Goal: Transaction & Acquisition: Purchase product/service

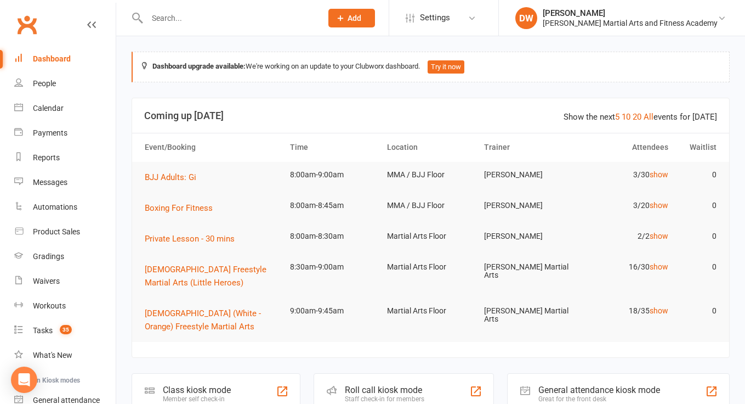
click at [163, 21] on input "text" at bounding box center [229, 17] width 171 height 15
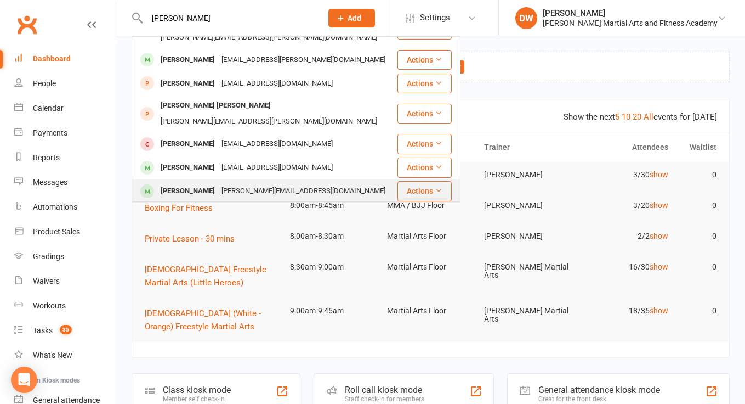
scroll to position [252, 0]
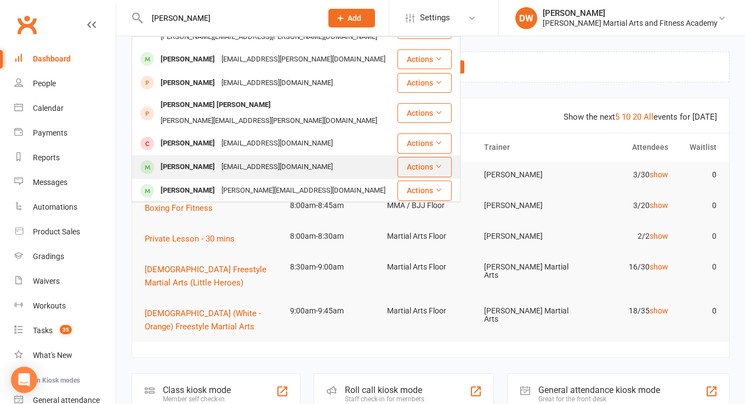
type input "William"
click at [205, 159] on div "William Oconnor" at bounding box center [187, 167] width 61 height 16
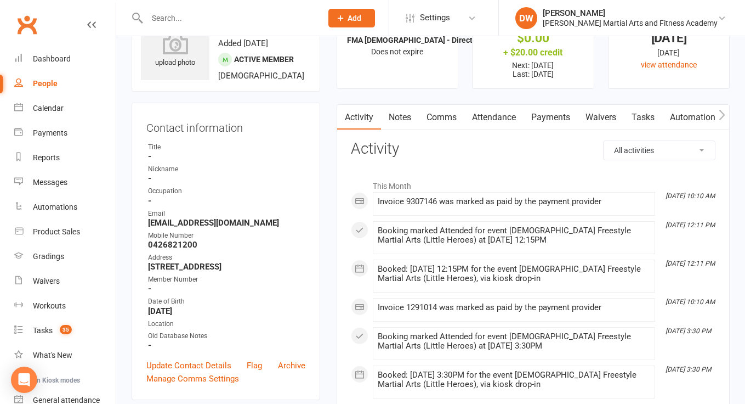
scroll to position [76, 0]
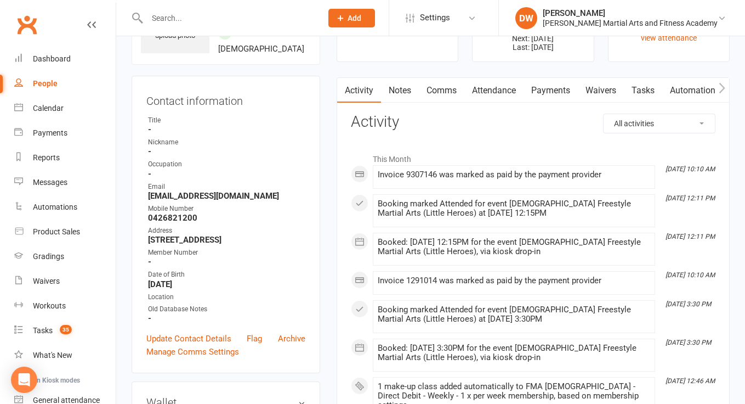
click at [401, 94] on link "Notes" at bounding box center [400, 90] width 38 height 25
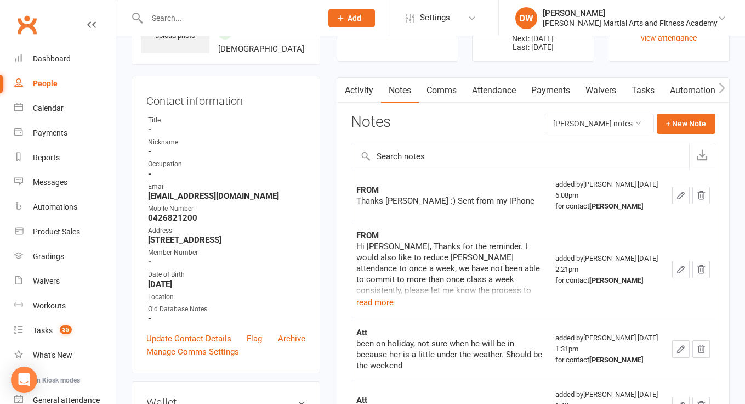
click at [644, 89] on link "Tasks" at bounding box center [643, 90] width 38 height 25
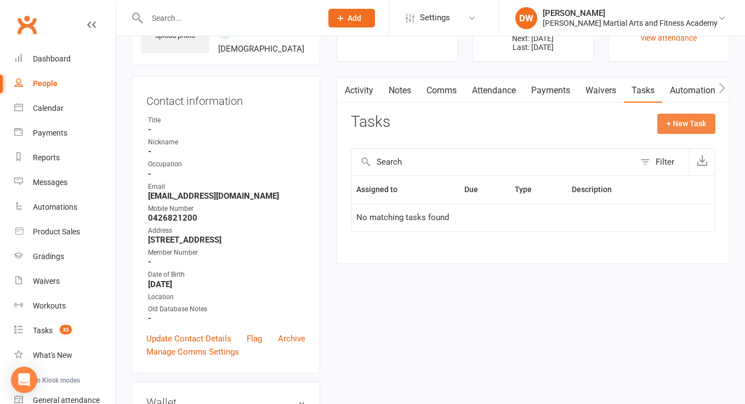
click at [694, 123] on button "+ New Task" at bounding box center [686, 123] width 58 height 20
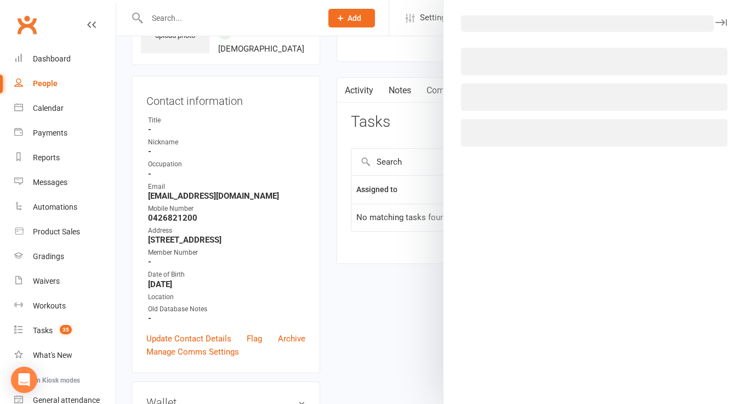
select select "47621"
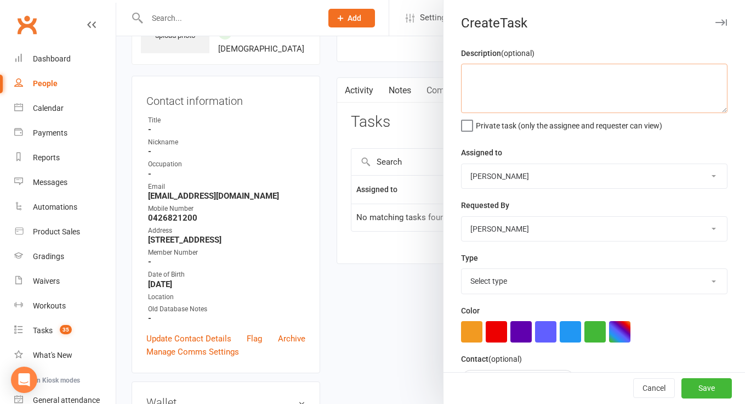
click at [505, 93] on textarea at bounding box center [594, 88] width 266 height 49
type textarea "Address is not up to date - please contact for new address"
select select "50751"
select select "25648"
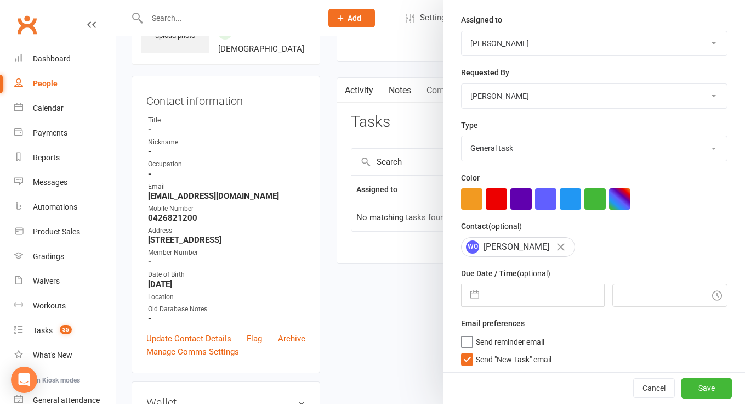
click at [510, 300] on input "text" at bounding box center [545, 295] width 120 height 22
select select "6"
select select "2025"
select select "7"
select select "2025"
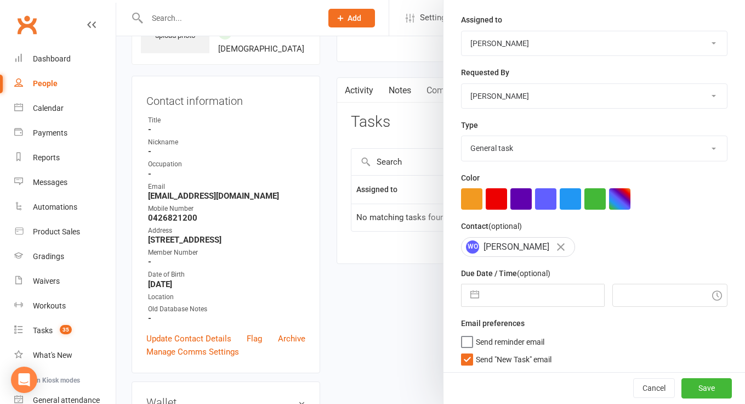
select select "8"
select select "2025"
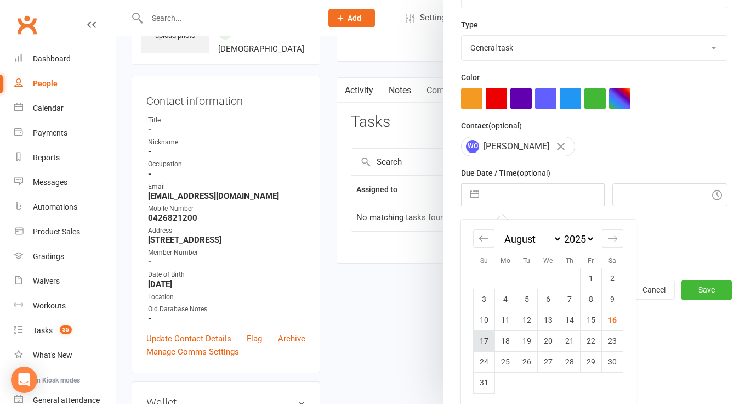
click at [488, 345] on td "17" at bounding box center [484, 340] width 21 height 21
type input "17 Aug 2025"
type input "8:15am"
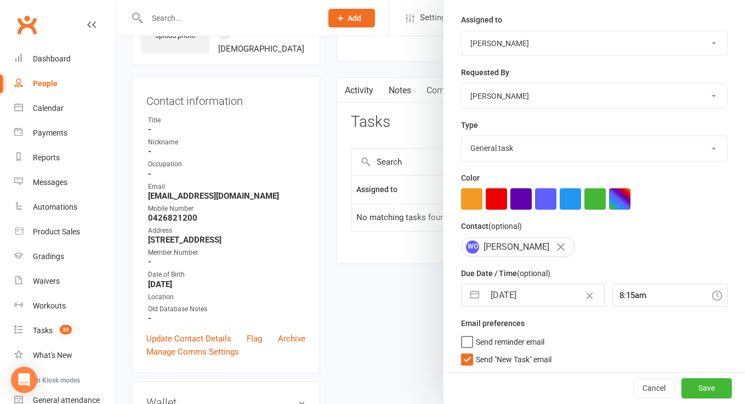
click at [493, 352] on span "Send "New Task" email" at bounding box center [514, 357] width 76 height 13
click at [493, 351] on input "Send "New Task" email" at bounding box center [506, 351] width 90 height 0
click at [534, 287] on input "17 Aug 2025" at bounding box center [545, 295] width 120 height 22
select select "6"
select select "2025"
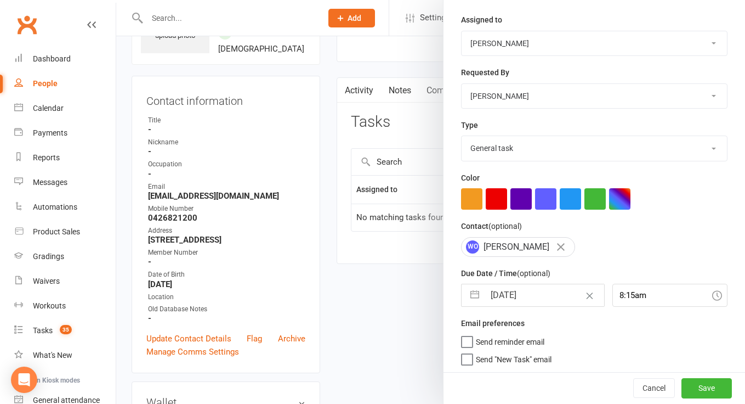
select select "7"
select select "2025"
select select "8"
select select "2025"
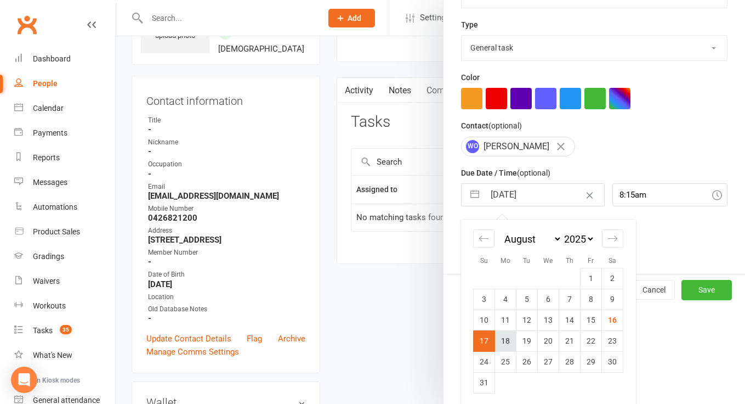
click at [510, 339] on td "18" at bounding box center [505, 340] width 21 height 21
type input "18 Aug 2025"
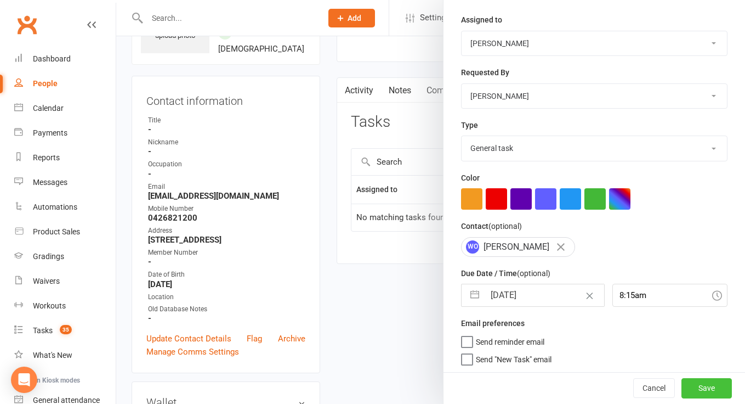
click at [707, 385] on button "Save" at bounding box center [706, 388] width 50 height 20
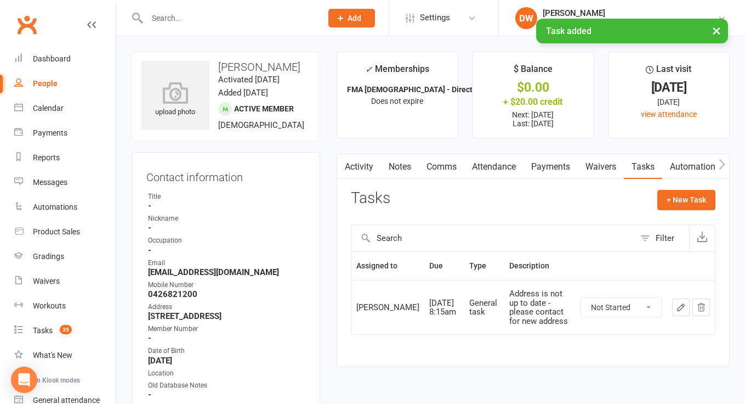
scroll to position [0, 0]
click at [188, 19] on div "× Task added" at bounding box center [365, 19] width 731 height 0
click at [173, 19] on div "× Task added" at bounding box center [365, 19] width 731 height 0
click at [161, 16] on input "text" at bounding box center [229, 17] width 171 height 15
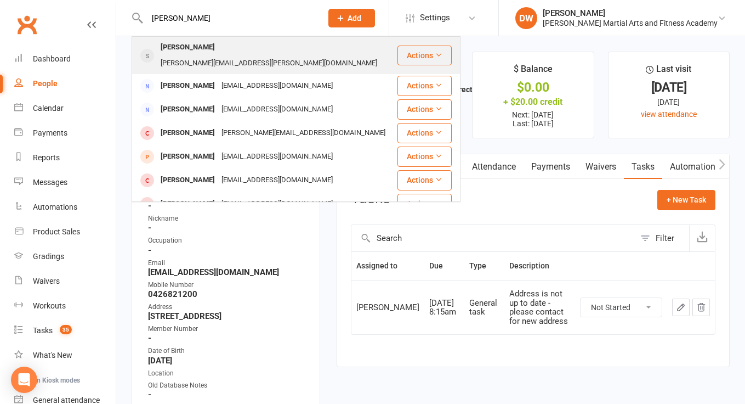
type input "celeste"
click at [209, 50] on div "Celeste Hewsom" at bounding box center [187, 47] width 61 height 16
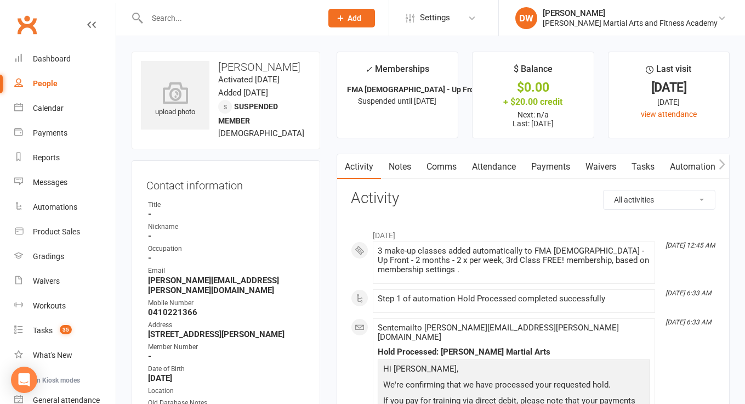
click at [644, 164] on link "Tasks" at bounding box center [643, 166] width 38 height 25
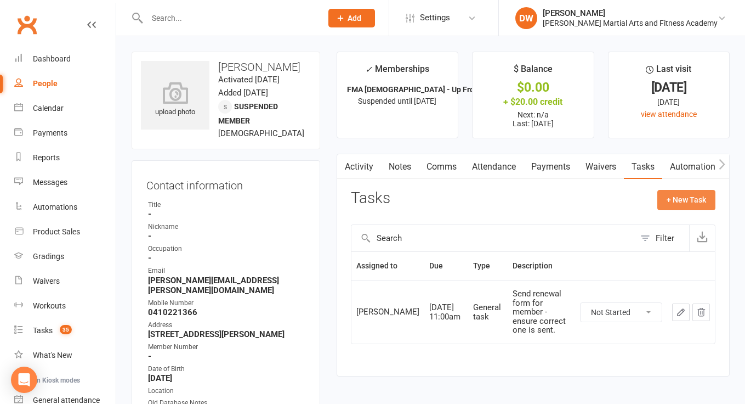
click at [696, 197] on button "+ New Task" at bounding box center [686, 200] width 58 height 20
select select "47621"
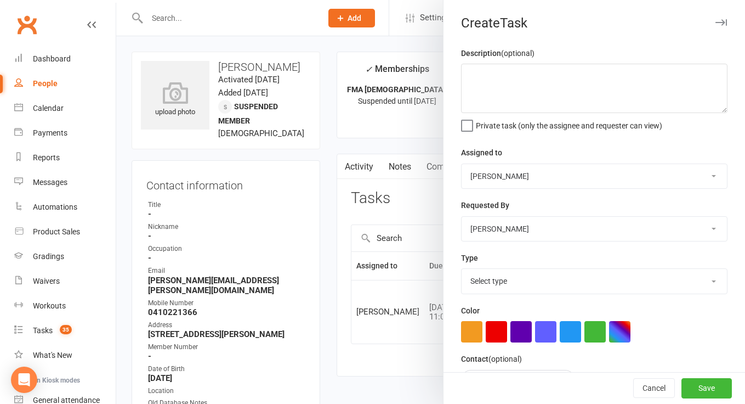
click at [387, 236] on div at bounding box center [430, 202] width 629 height 404
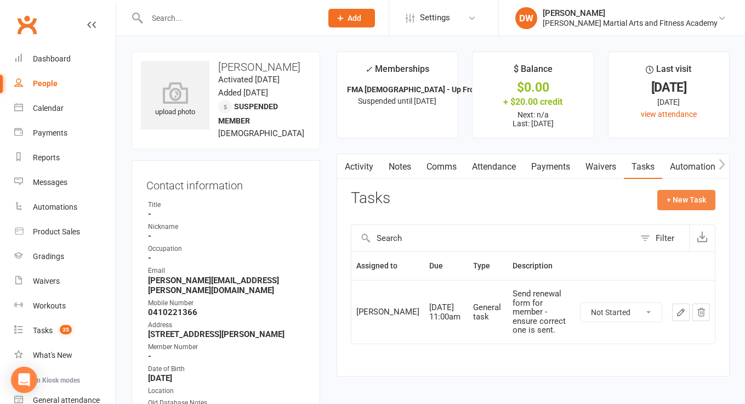
click at [687, 206] on button "+ New Task" at bounding box center [686, 200] width 58 height 20
select select "47621"
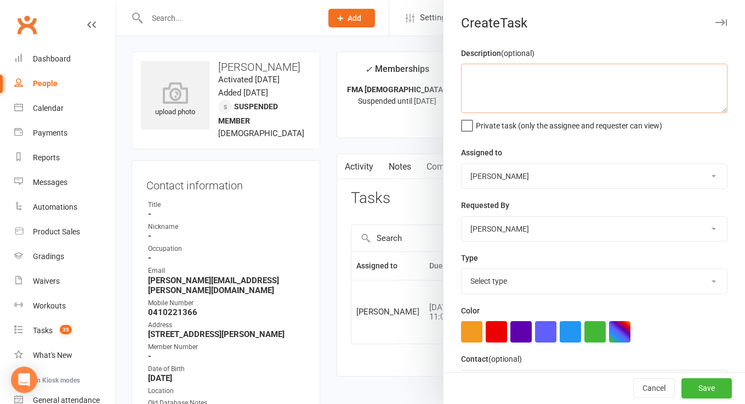
click at [550, 101] on textarea at bounding box center [594, 88] width 266 height 49
type textarea "Address is not up to date - please contact to update"
select select "50751"
select select "25648"
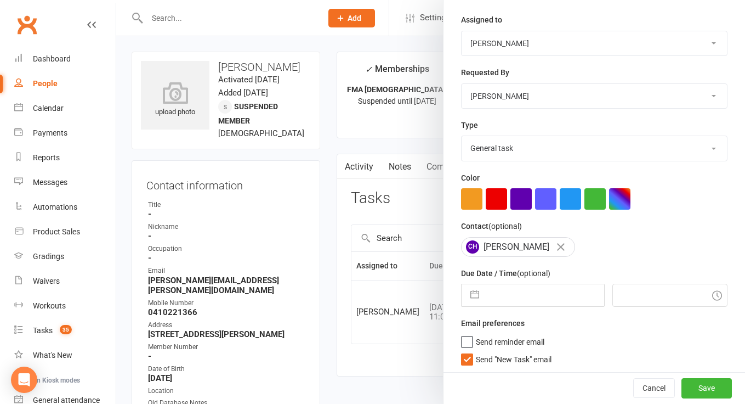
select select "6"
select select "2025"
select select "7"
select select "2025"
select select "8"
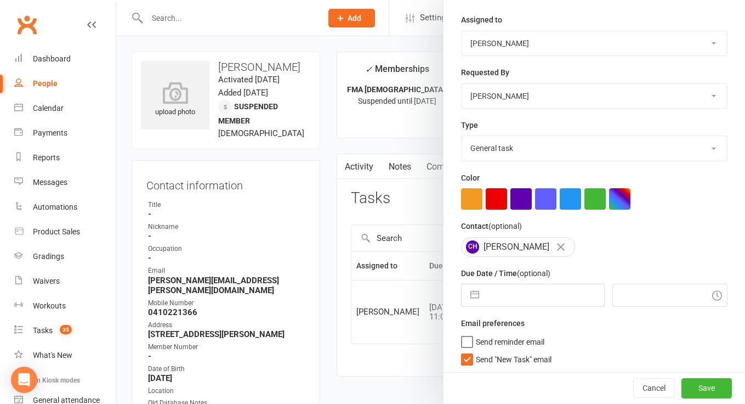
select select "2025"
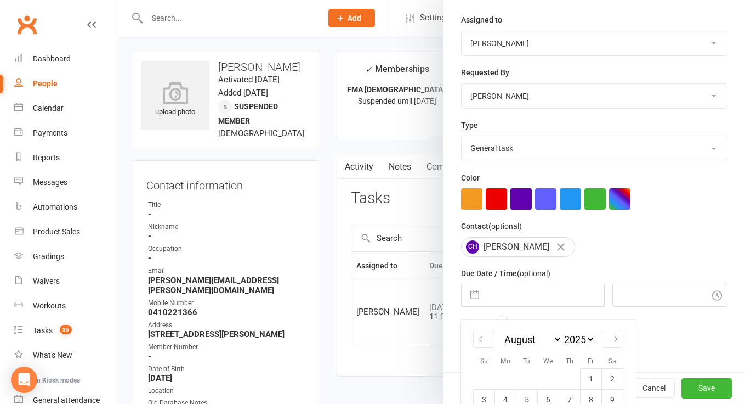
click at [516, 293] on input "text" at bounding box center [545, 295] width 120 height 22
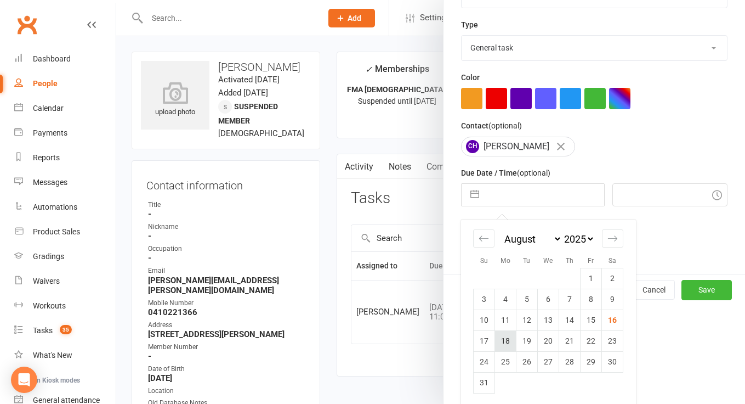
click at [510, 343] on td "18" at bounding box center [505, 340] width 21 height 21
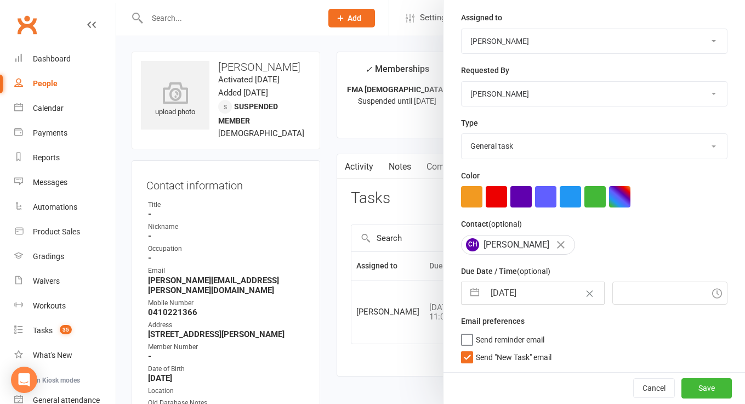
type input "18 Aug 2025"
type input "8:15am"
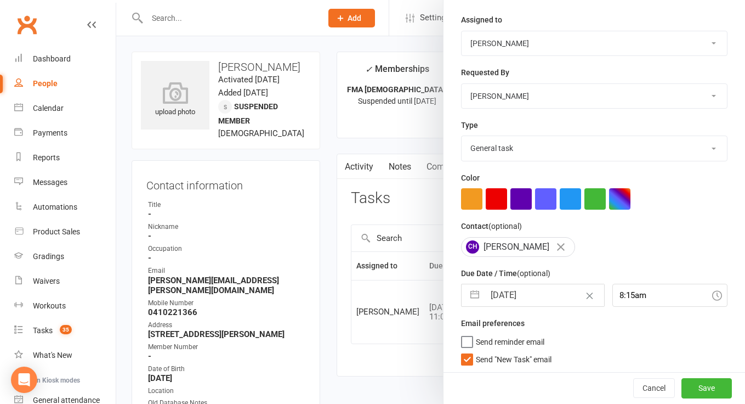
click at [508, 357] on span "Send "New Task" email" at bounding box center [514, 357] width 76 height 13
click at [508, 351] on input "Send "New Task" email" at bounding box center [506, 351] width 90 height 0
click at [700, 391] on button "Save" at bounding box center [706, 388] width 50 height 20
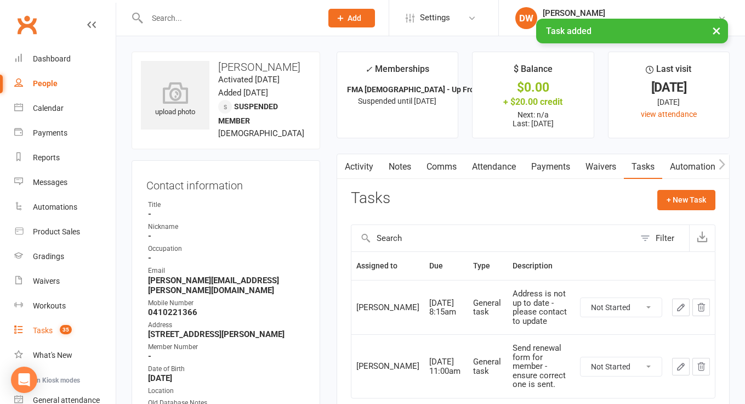
click at [57, 331] on count-badge "35" at bounding box center [63, 330] width 18 height 9
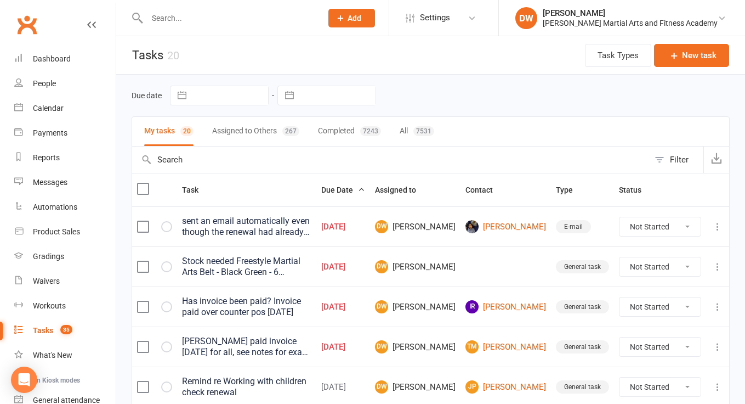
click at [171, 20] on input "text" at bounding box center [229, 17] width 171 height 15
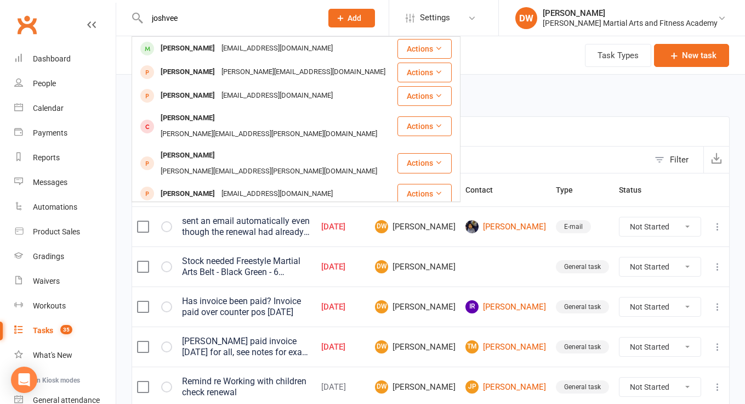
type input "joshve"
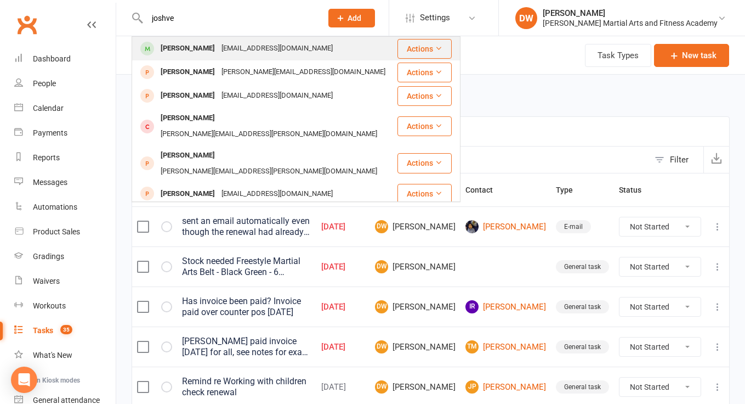
drag, startPoint x: 206, startPoint y: 29, endPoint x: 215, endPoint y: 50, distance: 24.0
click at [218, 50] on div "harvinkaurdeol@gmail.com" at bounding box center [277, 49] width 118 height 16
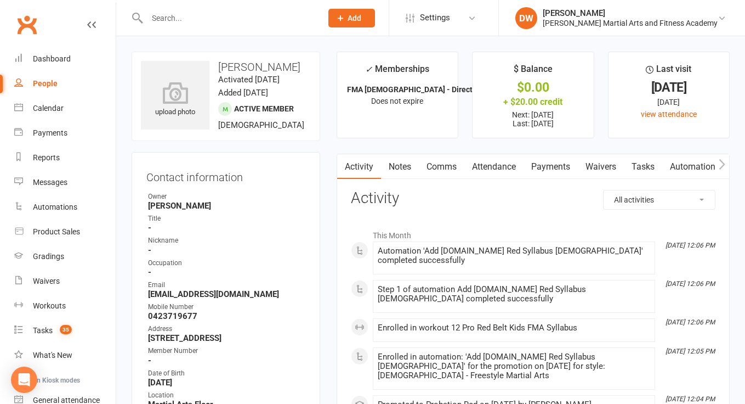
click at [397, 165] on link "Notes" at bounding box center [400, 166] width 38 height 25
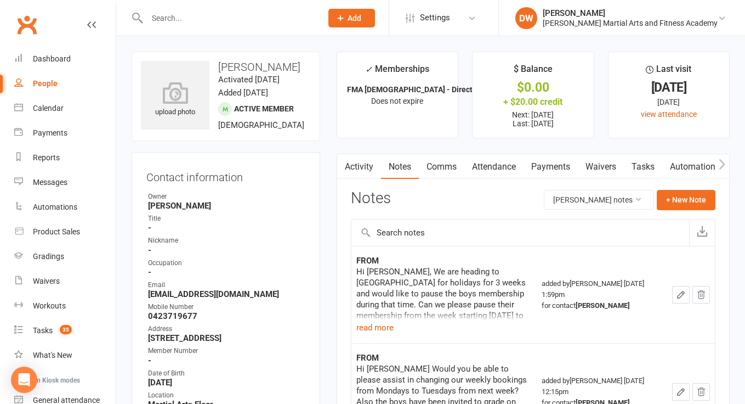
click at [646, 160] on link "Tasks" at bounding box center [643, 166] width 38 height 25
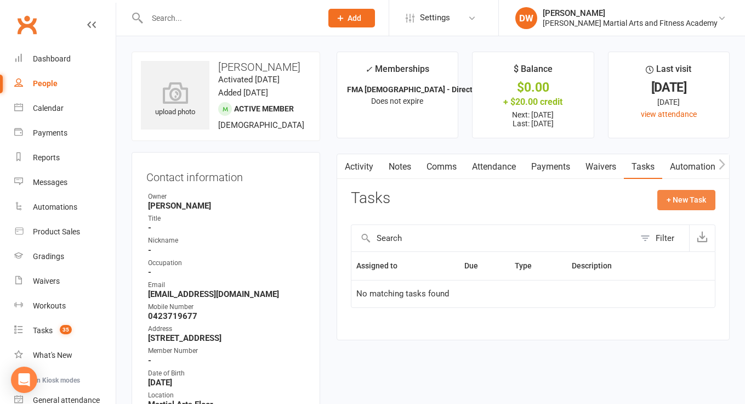
click at [697, 201] on button "+ New Task" at bounding box center [686, 200] width 58 height 20
select select "47621"
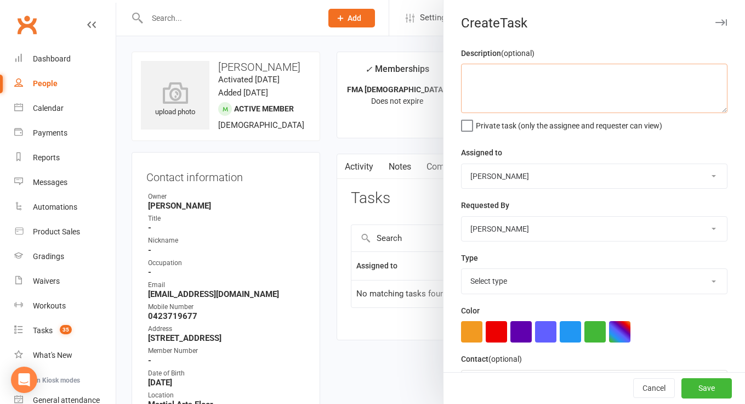
click at [522, 95] on textarea at bounding box center [594, 88] width 266 height 49
type textarea "Please contact to update address"
select select "50751"
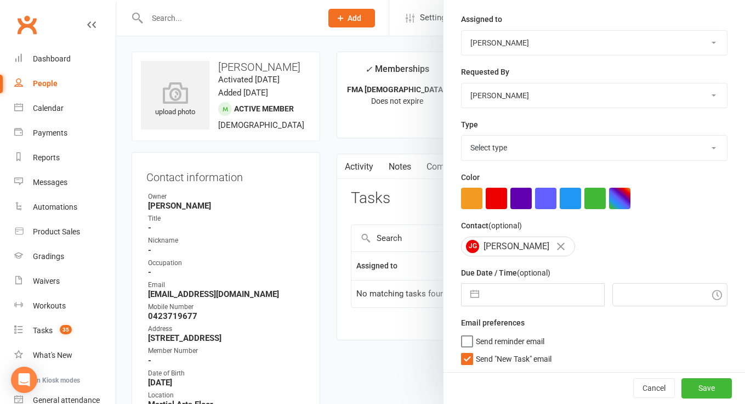
scroll to position [133, 0]
click at [655, 385] on button "Cancel" at bounding box center [654, 388] width 42 height 20
click at [662, 397] on button "Cancel" at bounding box center [654, 388] width 42 height 20
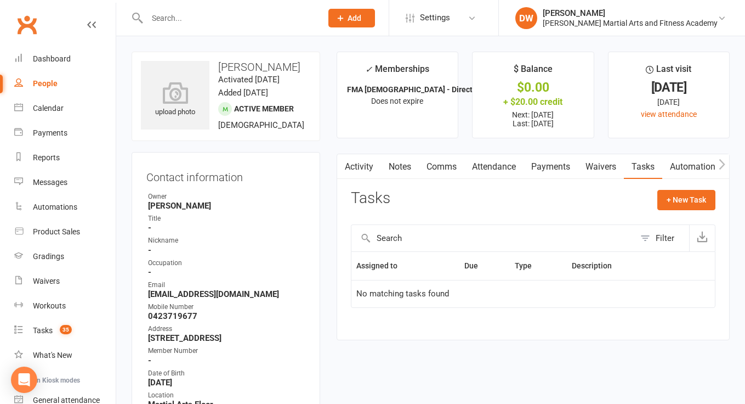
scroll to position [0, 0]
click at [41, 58] on div "Dashboard" at bounding box center [52, 58] width 38 height 9
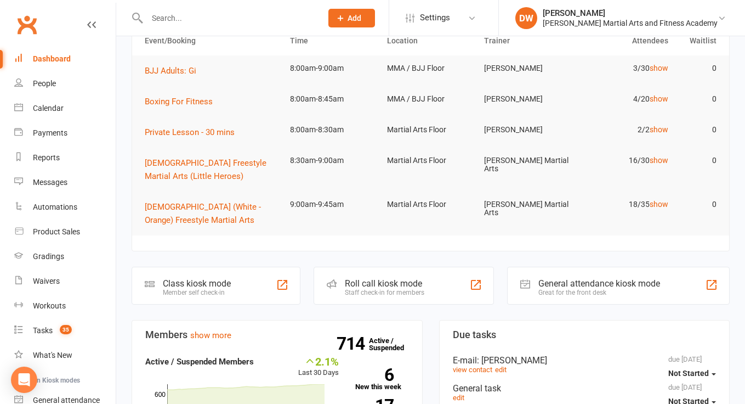
scroll to position [166, 0]
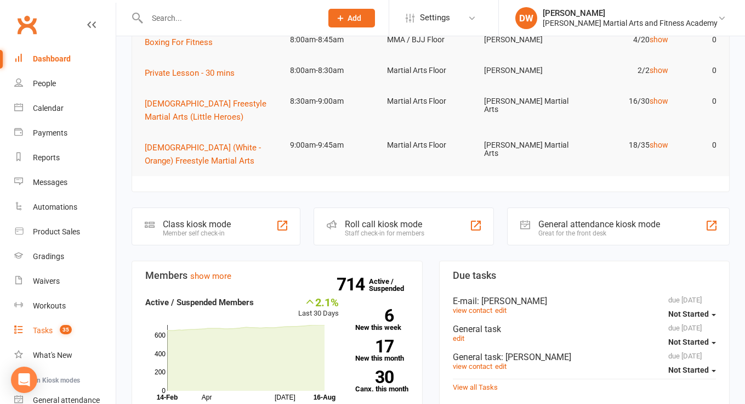
click at [49, 331] on div "Tasks" at bounding box center [43, 330] width 20 height 9
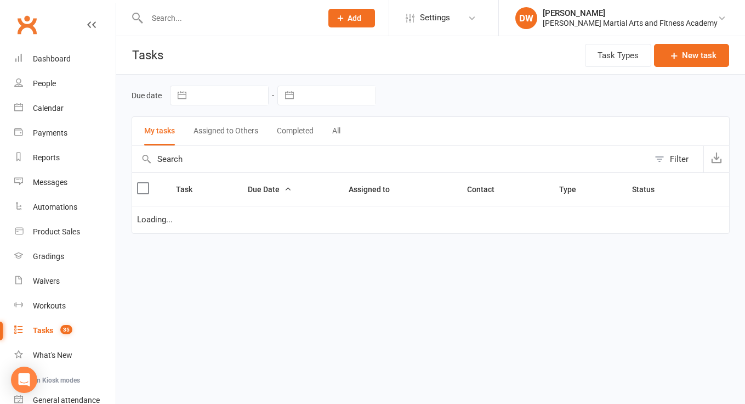
click at [356, 103] on input "text" at bounding box center [337, 95] width 76 height 19
select select "6"
select select "2025"
select select "7"
select select "2025"
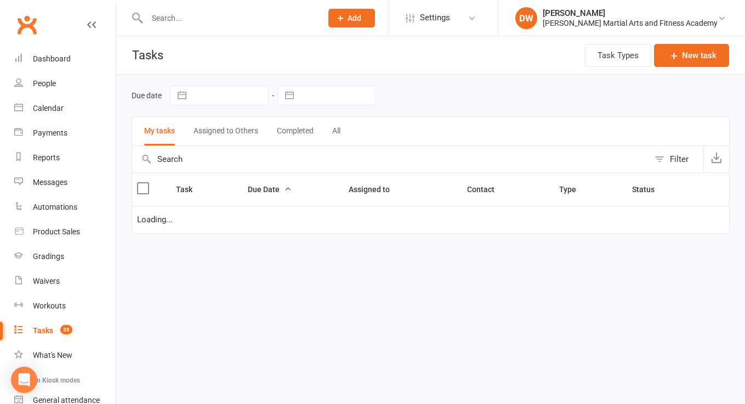
select select "8"
select select "2025"
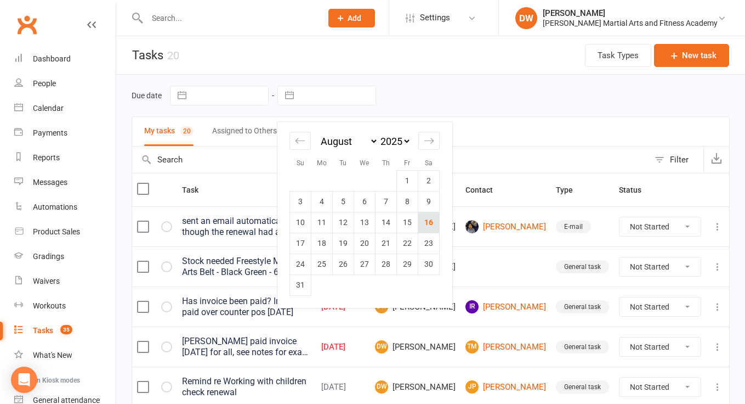
click at [427, 224] on td "16" at bounding box center [428, 222] width 21 height 21
type input "[DATE]"
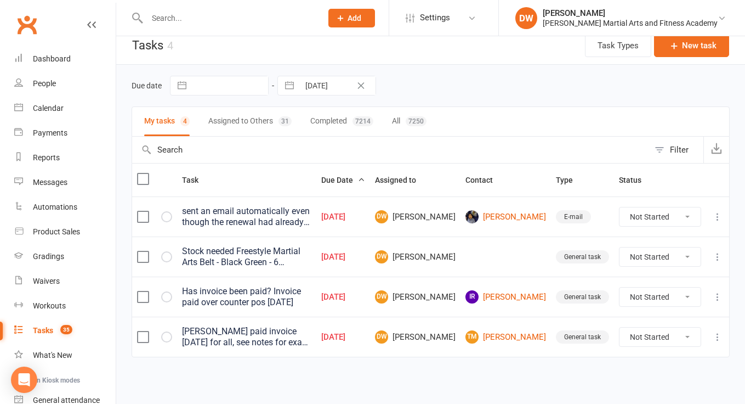
scroll to position [19, 0]
click at [50, 228] on div "Product Sales" at bounding box center [56, 231] width 47 height 9
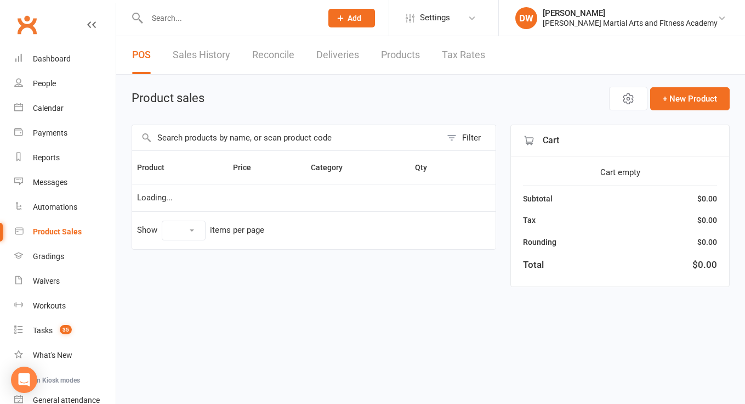
select select "100"
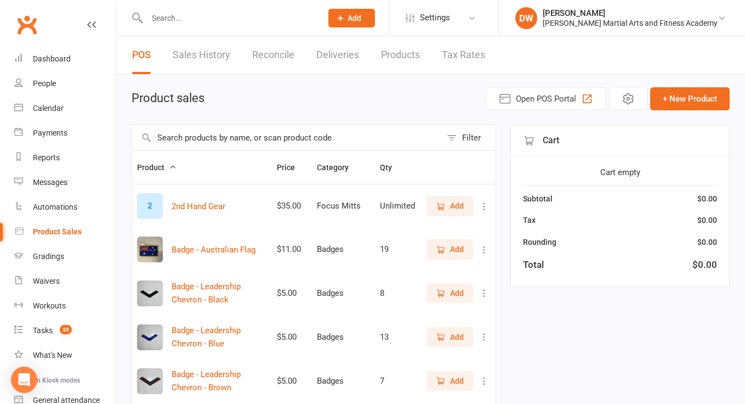
click at [276, 55] on link "Reconcile" at bounding box center [273, 55] width 42 height 38
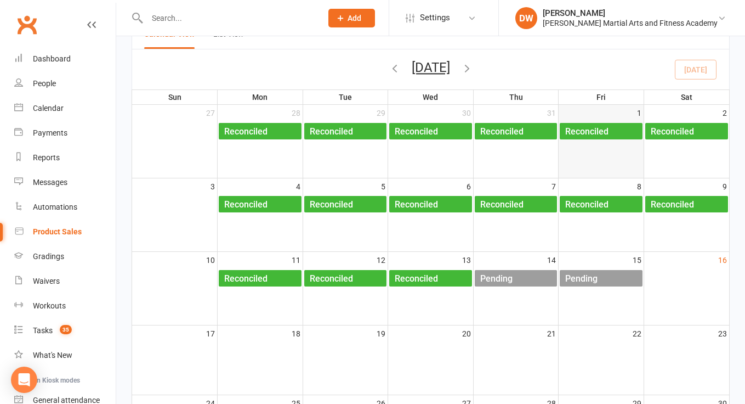
scroll to position [72, 0]
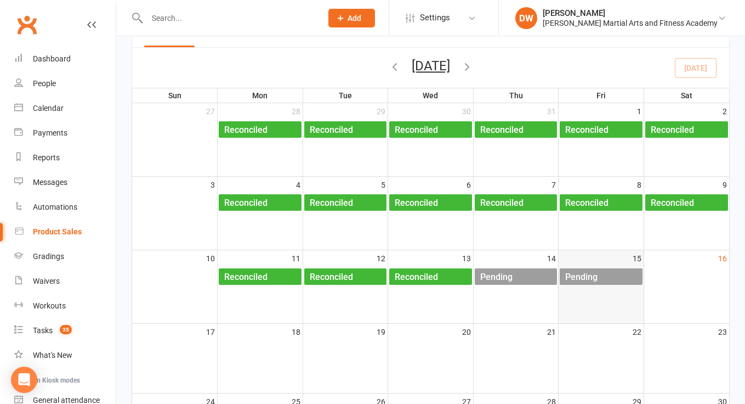
click at [585, 273] on div "Pending" at bounding box center [581, 277] width 33 height 18
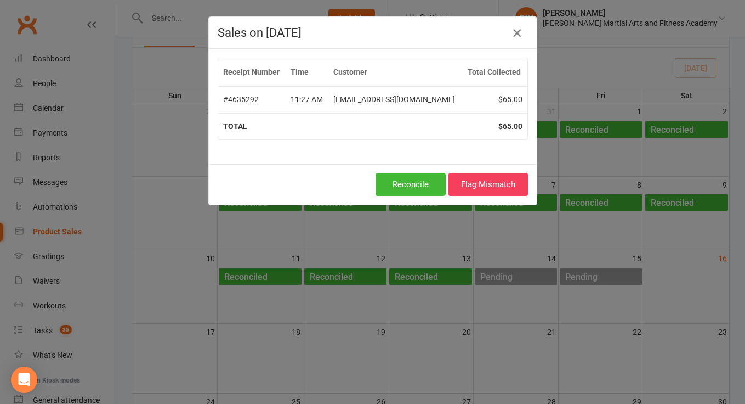
click at [517, 31] on icon "button" at bounding box center [516, 32] width 13 height 13
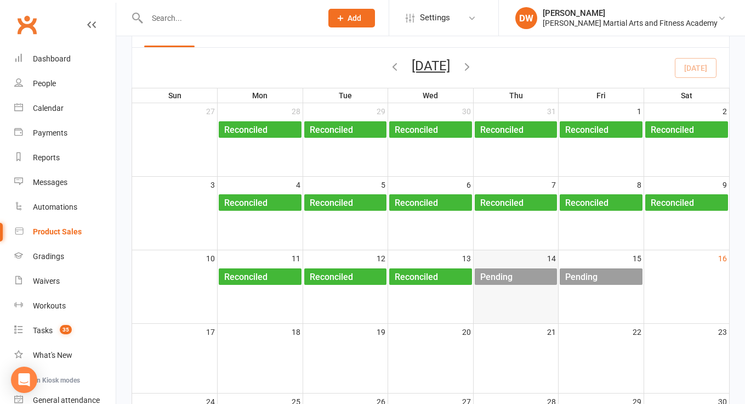
click at [507, 272] on div "Pending" at bounding box center [496, 277] width 33 height 18
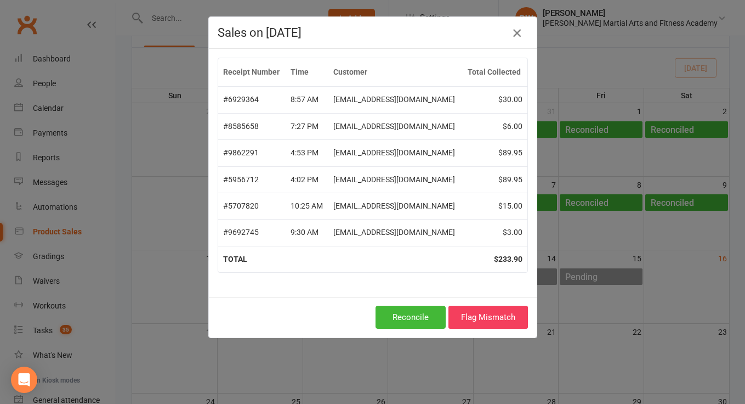
click at [518, 32] on icon "button" at bounding box center [516, 32] width 13 height 13
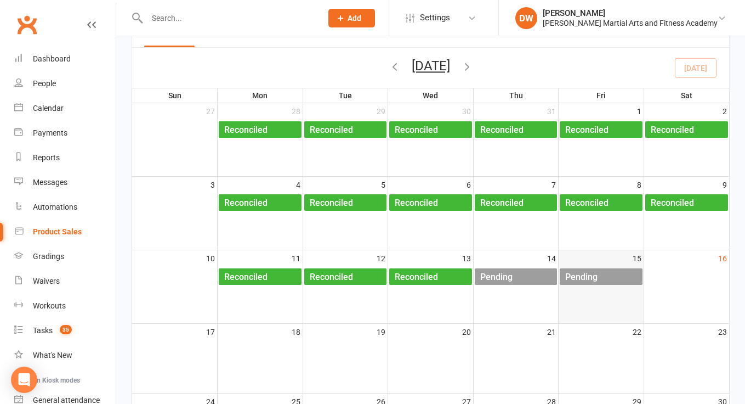
click at [607, 270] on div "Pending" at bounding box center [604, 277] width 78 height 18
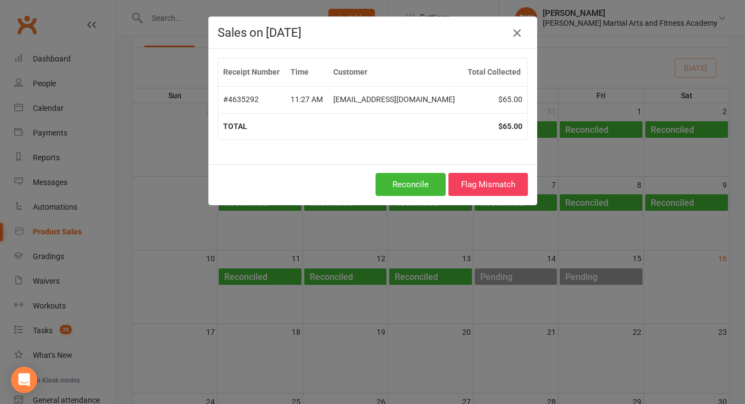
click at [518, 32] on icon "button" at bounding box center [516, 32] width 13 height 13
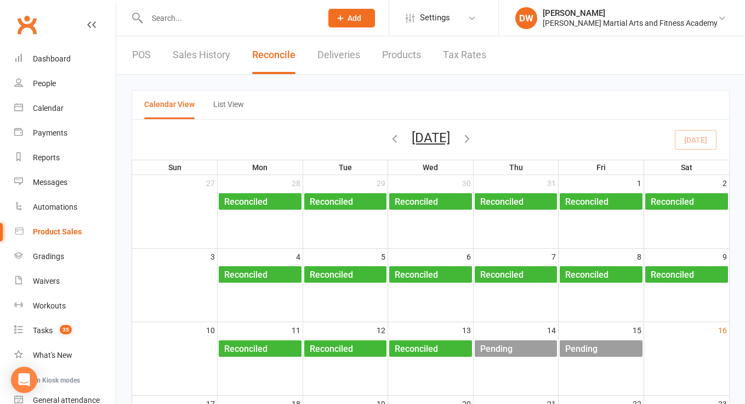
scroll to position [0, 0]
click at [145, 49] on link "POS" at bounding box center [141, 55] width 19 height 38
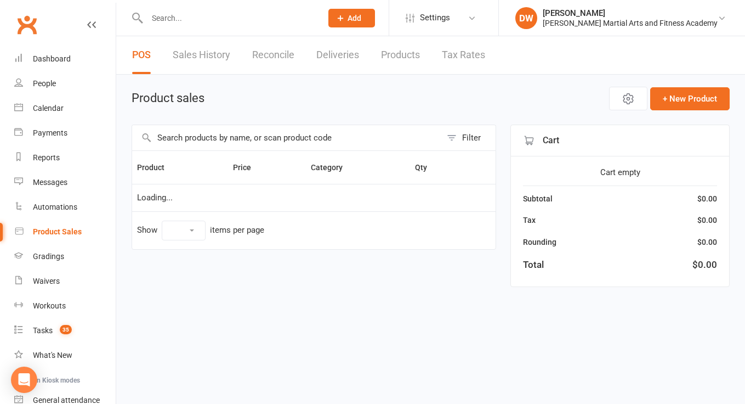
select select "100"
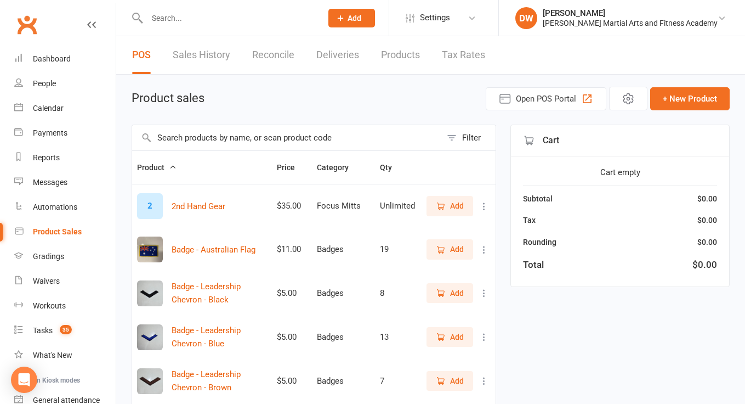
click at [203, 51] on link "Sales History" at bounding box center [202, 55] width 58 height 38
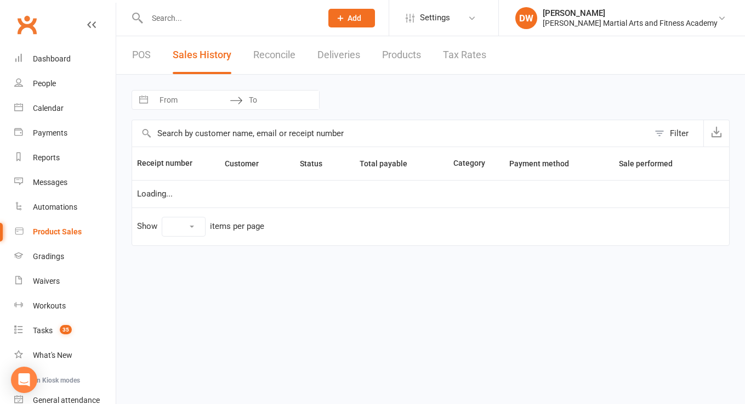
select select "25"
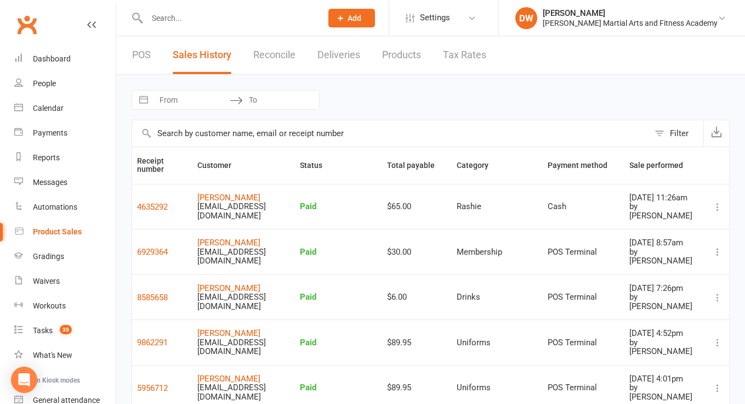
click at [405, 55] on link "Products" at bounding box center [401, 55] width 39 height 38
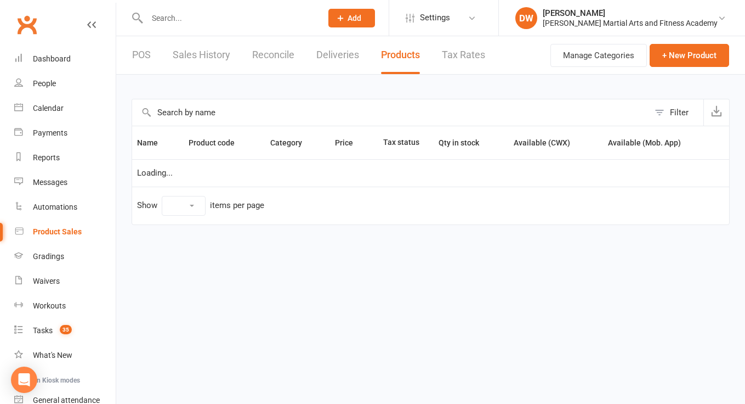
select select "100"
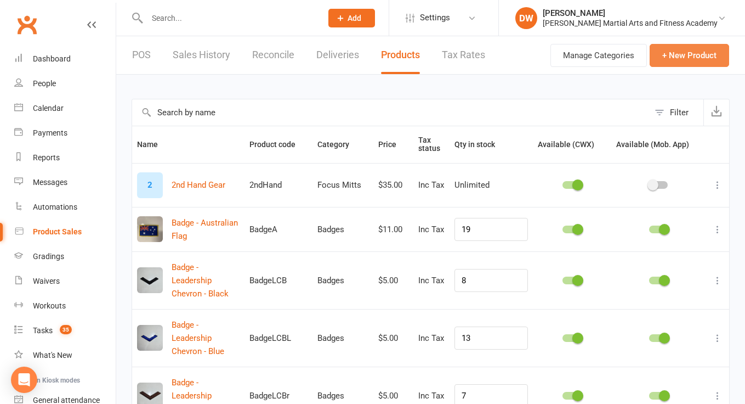
click at [696, 58] on button "+ New Product" at bounding box center [689, 55] width 79 height 23
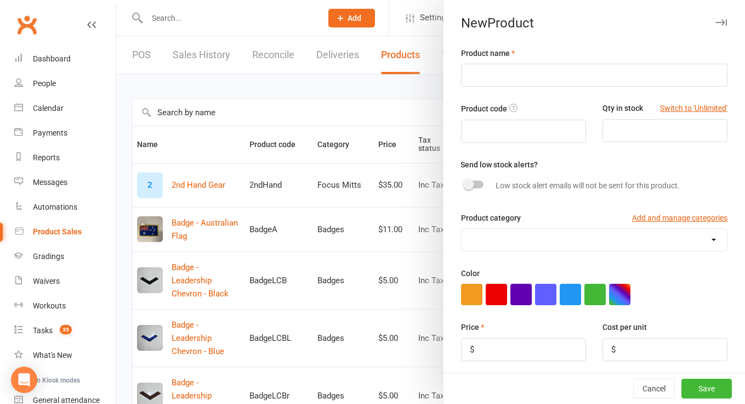
click at [724, 22] on icon "button" at bounding box center [721, 22] width 12 height 7
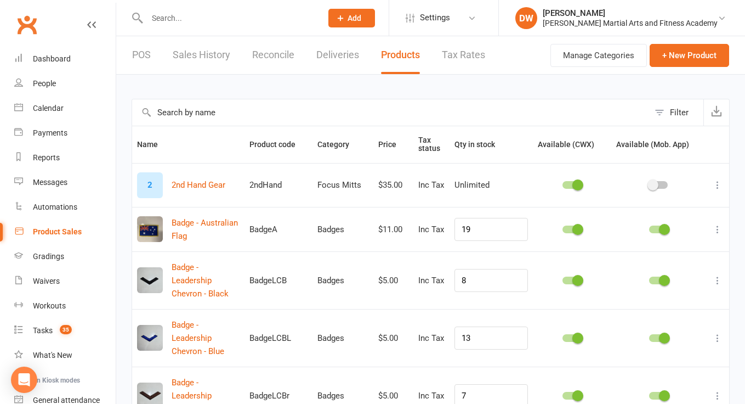
click at [55, 231] on div "Product Sales" at bounding box center [57, 231] width 49 height 9
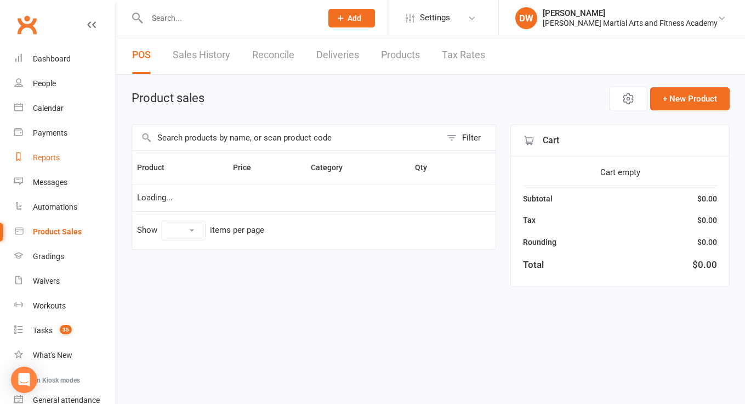
select select "100"
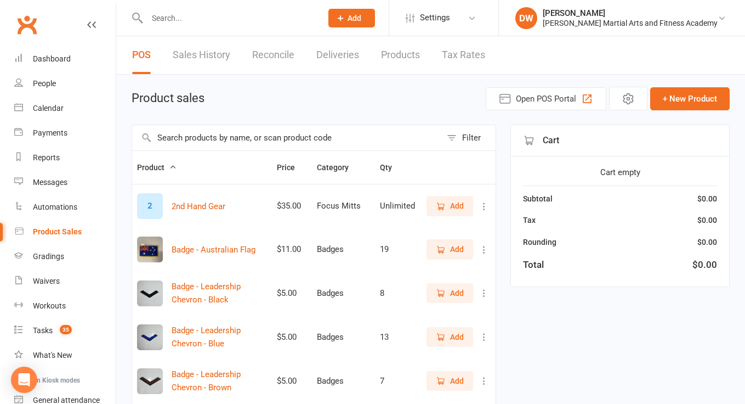
click at [211, 55] on link "Sales History" at bounding box center [202, 55] width 58 height 38
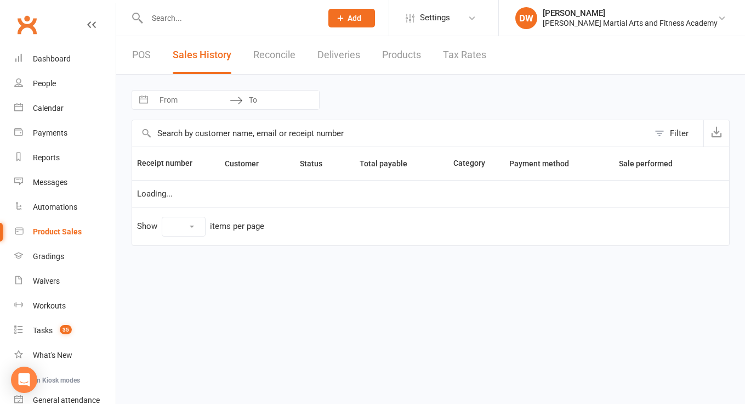
select select "25"
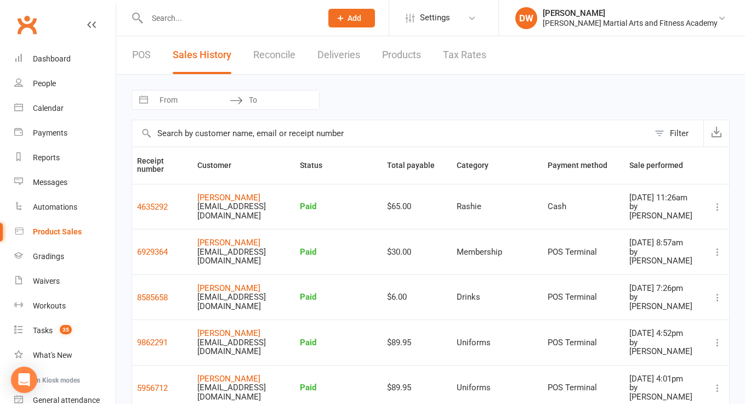
click at [141, 55] on link "POS" at bounding box center [141, 55] width 19 height 38
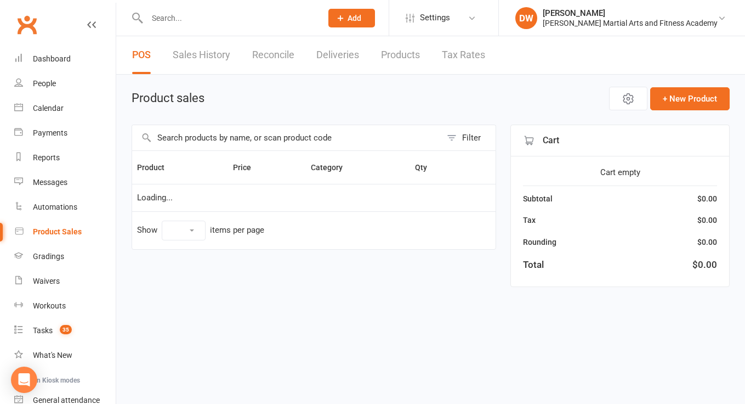
select select "100"
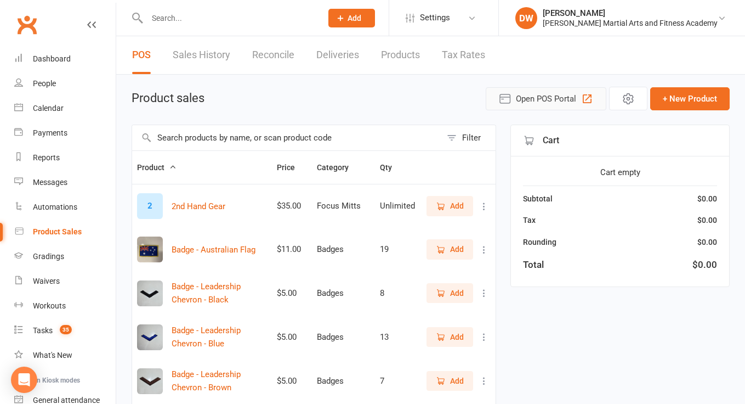
click at [557, 99] on span "Open POS Portal" at bounding box center [546, 98] width 60 height 13
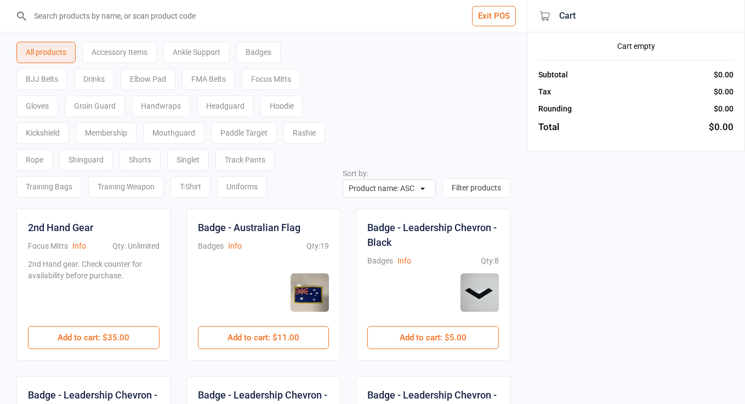
click at [75, 18] on input "search" at bounding box center [270, 16] width 483 height 32
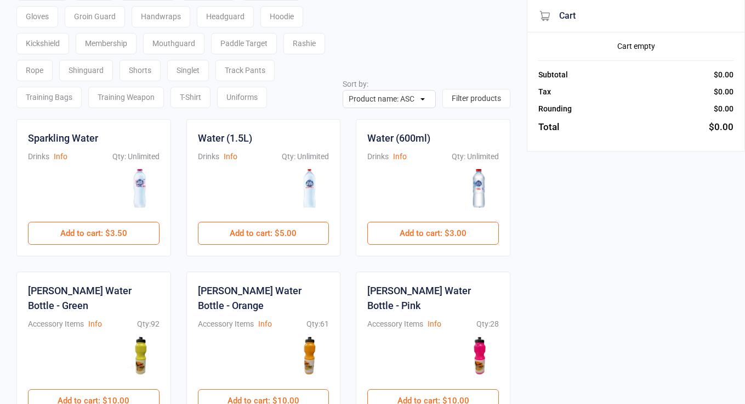
scroll to position [90, 0]
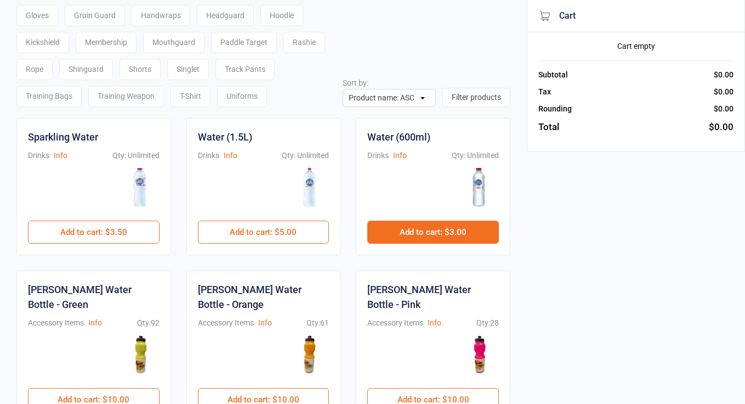
type input "water"
click at [439, 230] on button "Add to cart : $3.00" at bounding box center [433, 231] width 132 height 23
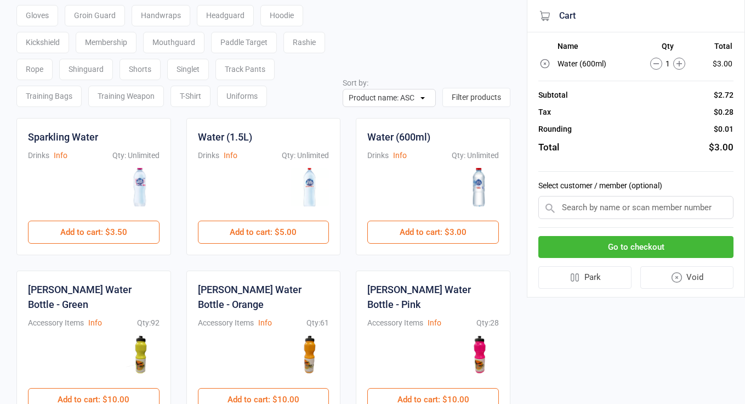
click at [592, 207] on input "text" at bounding box center [635, 207] width 195 height 23
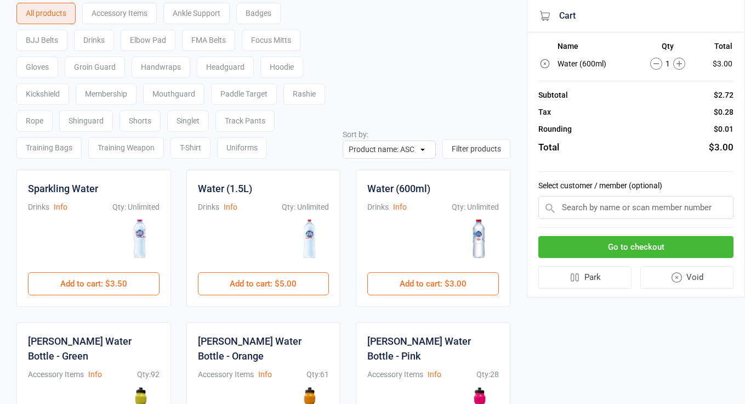
scroll to position [32, 0]
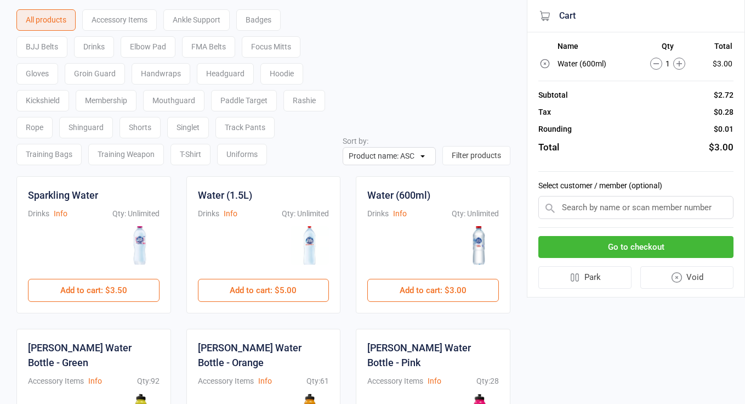
click at [628, 247] on button "Go to checkout" at bounding box center [635, 247] width 195 height 22
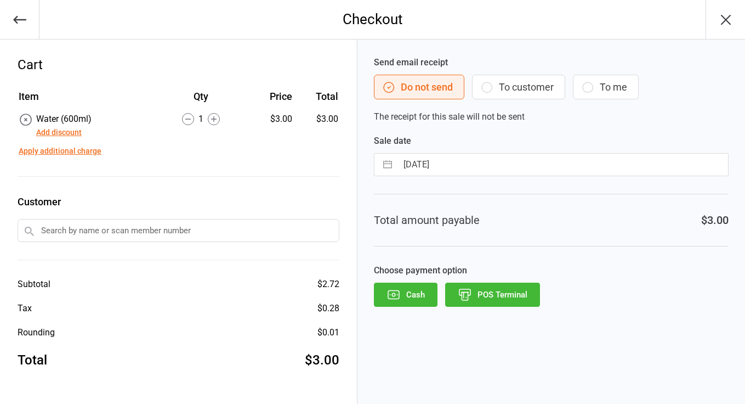
click at [430, 166] on input "[DATE]" at bounding box center [562, 165] width 331 height 22
select select "6"
select select "2025"
select select "7"
select select "2025"
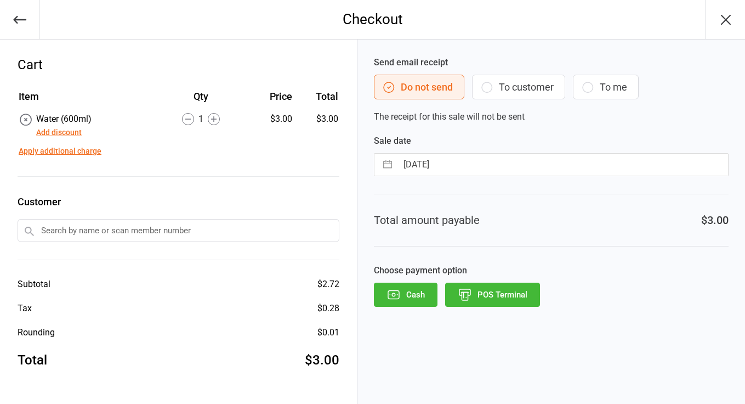
select select "8"
select select "2025"
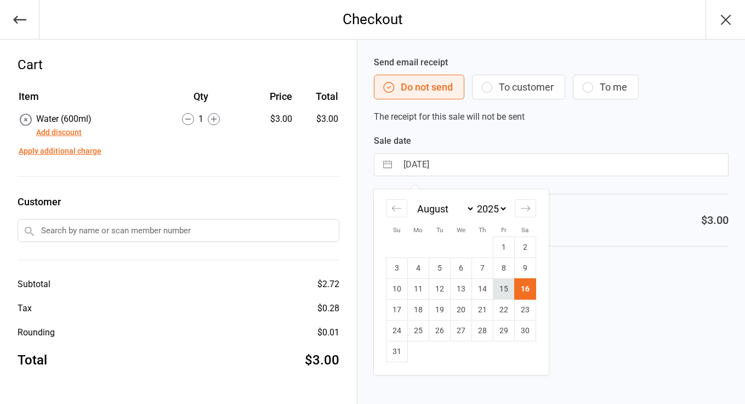
click at [502, 288] on td "15" at bounding box center [503, 289] width 21 height 21
type input "[DATE]"
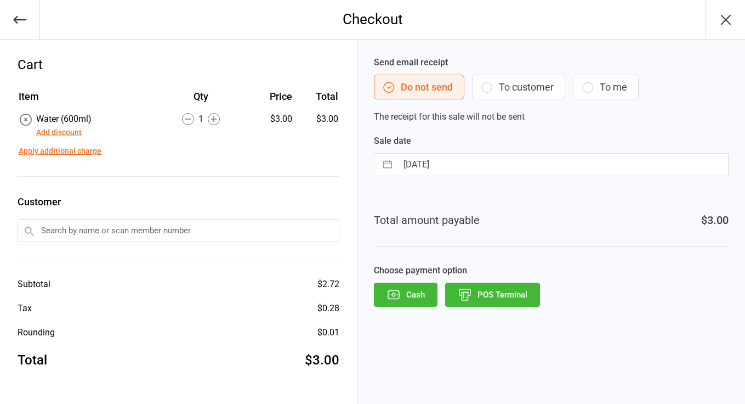
click at [490, 297] on button "POS Terminal" at bounding box center [492, 294] width 95 height 24
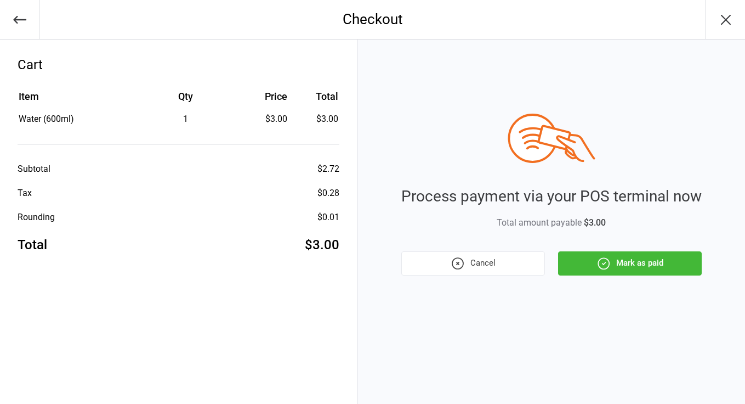
click at [607, 259] on icon "button" at bounding box center [603, 263] width 11 height 11
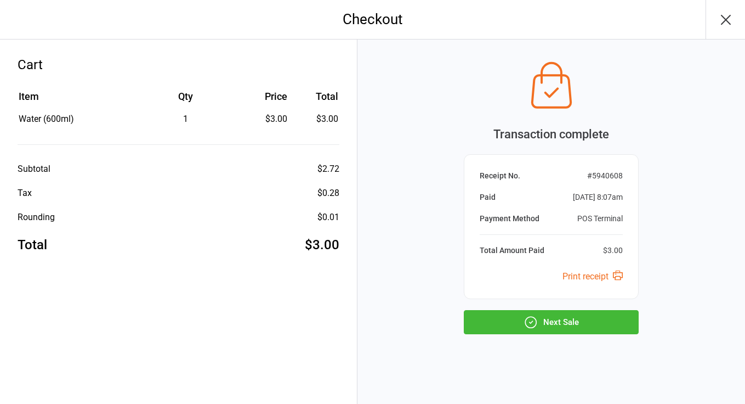
click at [555, 326] on button "Next Sale" at bounding box center [551, 322] width 175 height 24
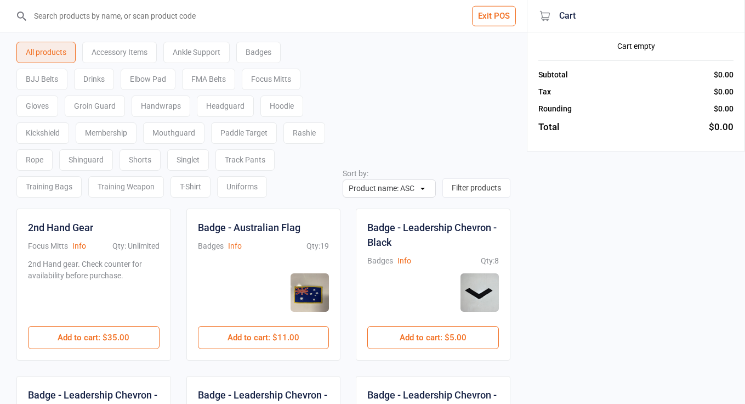
click at [108, 13] on input "search" at bounding box center [270, 16] width 483 height 32
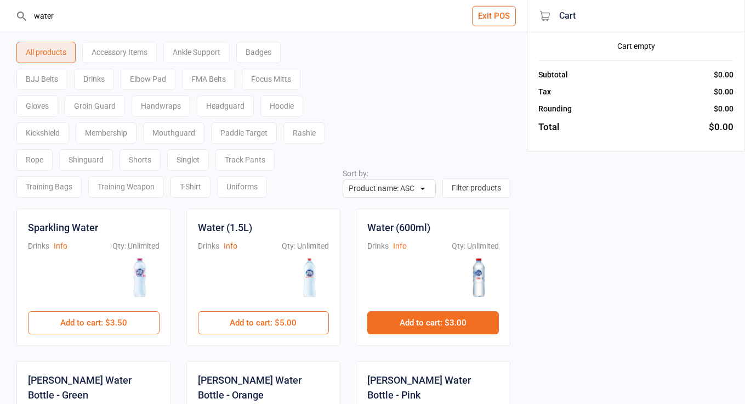
type input "water"
click at [436, 326] on button "Add to cart : $3.00" at bounding box center [433, 322] width 132 height 23
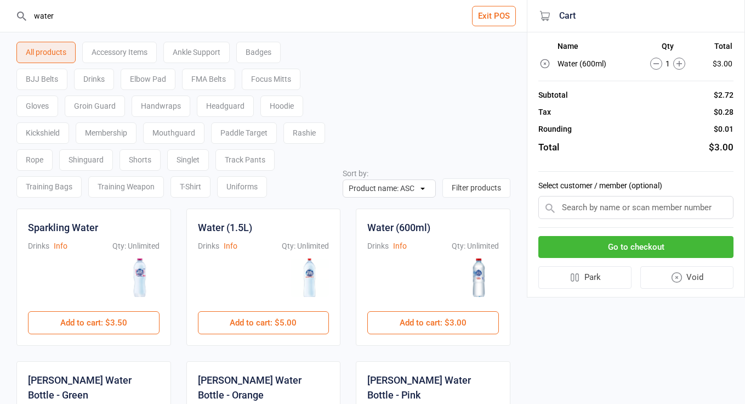
click at [613, 248] on button "Go to checkout" at bounding box center [635, 247] width 195 height 22
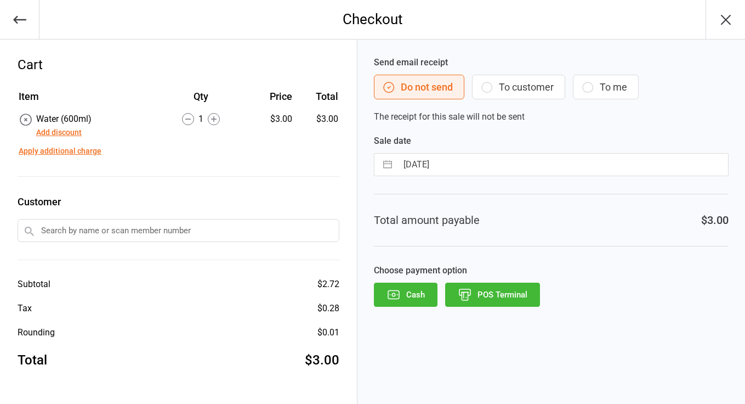
click at [445, 170] on input "[DATE]" at bounding box center [562, 165] width 331 height 22
select select "6"
select select "2025"
select select "7"
select select "2025"
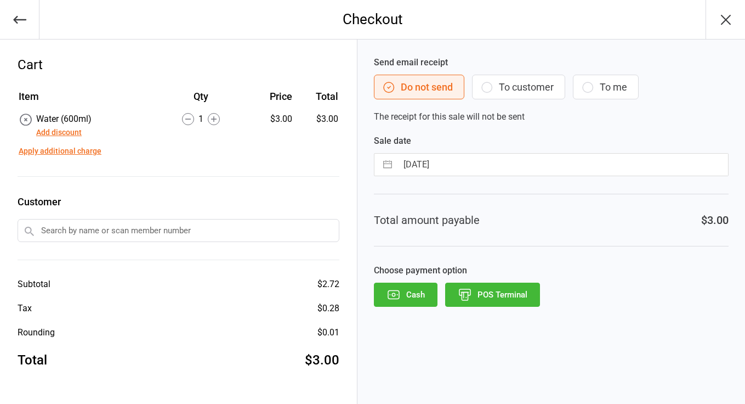
select select "8"
select select "2025"
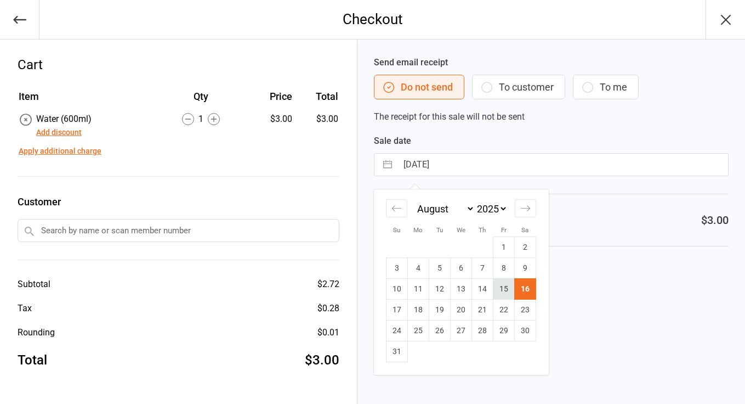
click at [505, 286] on td "15" at bounding box center [503, 289] width 21 height 21
type input "[DATE]"
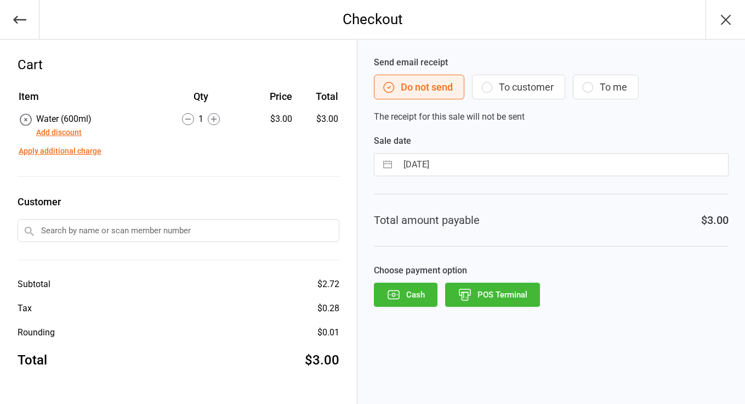
click at [496, 299] on button "POS Terminal" at bounding box center [492, 294] width 95 height 24
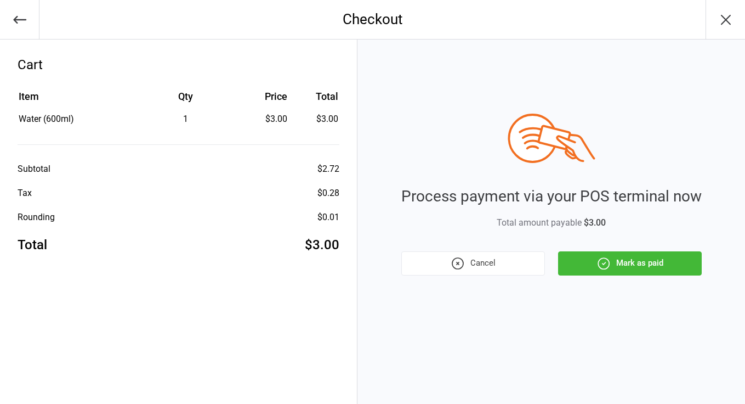
click at [603, 269] on icon "button" at bounding box center [603, 263] width 11 height 11
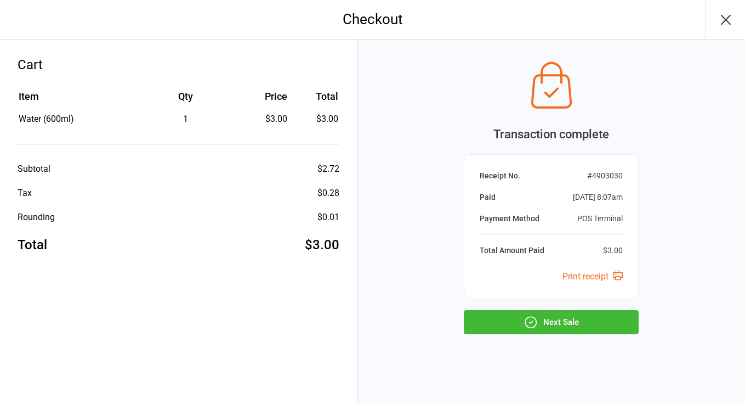
click at [547, 322] on button "Next Sale" at bounding box center [551, 322] width 175 height 24
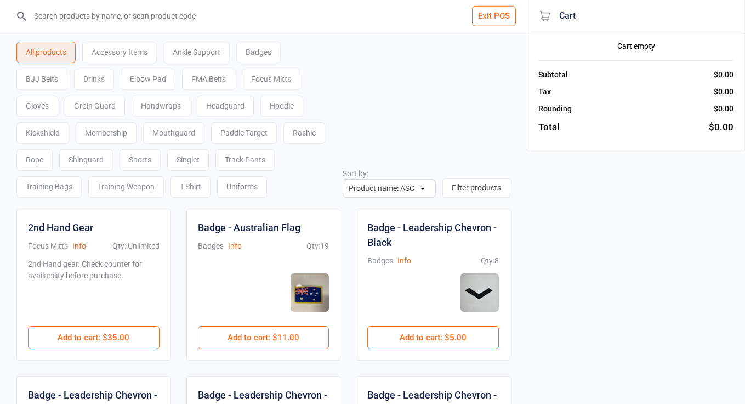
click at [297, 10] on input "search" at bounding box center [270, 16] width 483 height 32
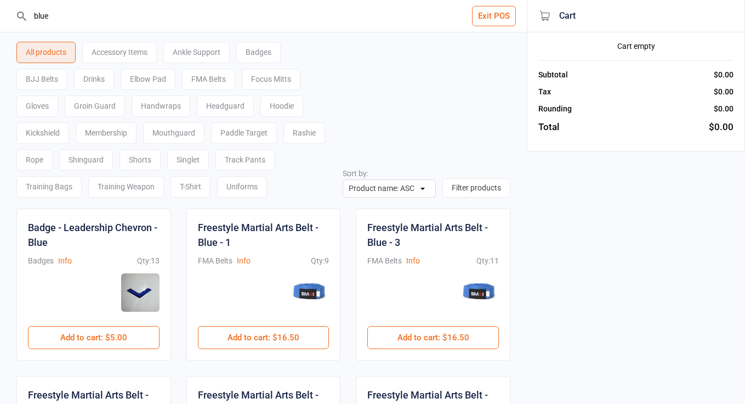
drag, startPoint x: 82, startPoint y: 17, endPoint x: 8, endPoint y: 17, distance: 74.6
click at [8, 17] on header "blue Exit POS" at bounding box center [263, 16] width 527 height 32
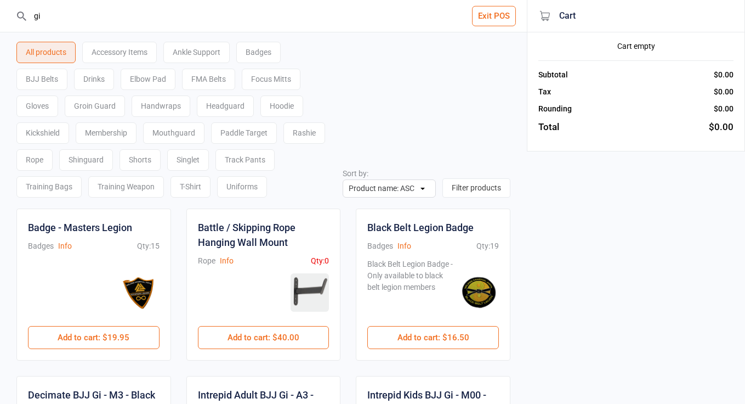
type input "g"
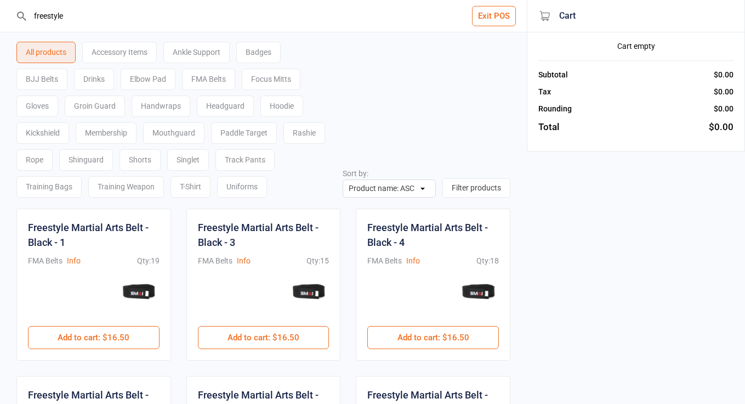
drag, startPoint x: 118, startPoint y: 21, endPoint x: 254, endPoint y: 195, distance: 220.8
click at [254, 195] on div "Uniforms" at bounding box center [242, 186] width 50 height 21
click at [249, 188] on div "Uniforms" at bounding box center [242, 186] width 50 height 21
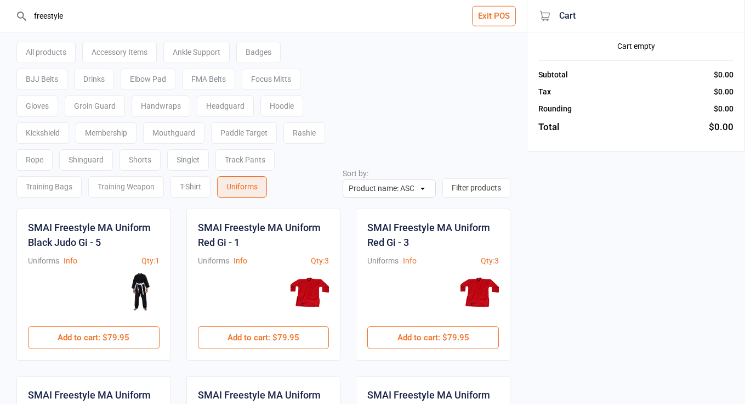
click at [156, 19] on input "freestyle" at bounding box center [270, 16] width 483 height 32
click at [45, 52] on div "All products" at bounding box center [45, 52] width 59 height 21
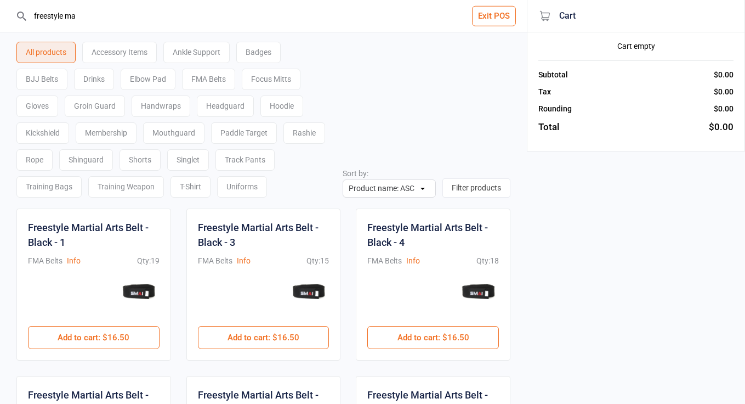
click at [118, 7] on input "freestyle ma" at bounding box center [270, 16] width 483 height 32
click at [114, 17] on input "freestyle ma" at bounding box center [270, 16] width 483 height 32
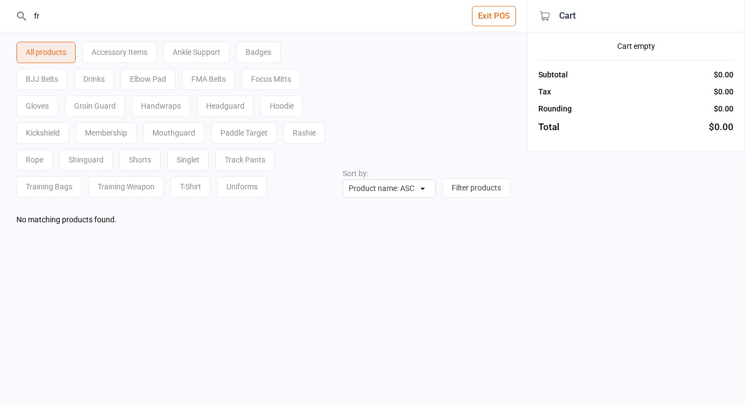
type input "f"
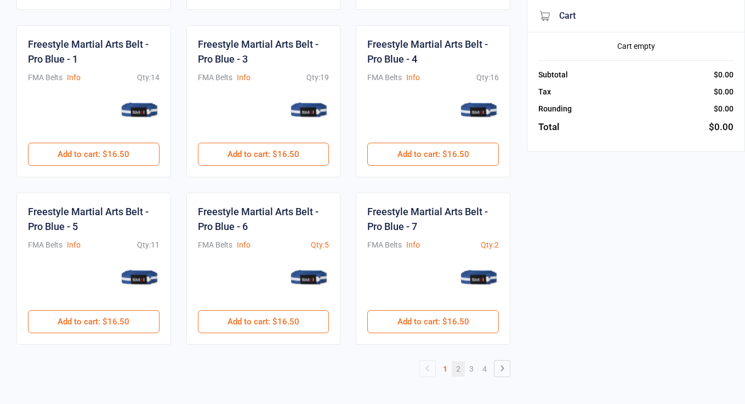
click at [454, 371] on link "2" at bounding box center [458, 368] width 13 height 15
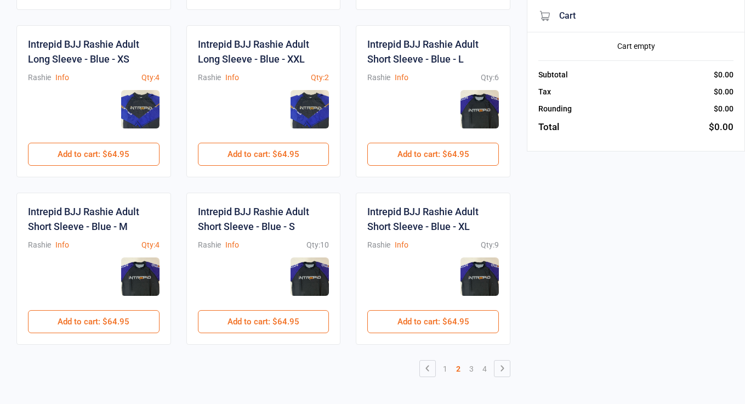
scroll to position [670, 0]
click at [467, 366] on link "3" at bounding box center [471, 368] width 13 height 15
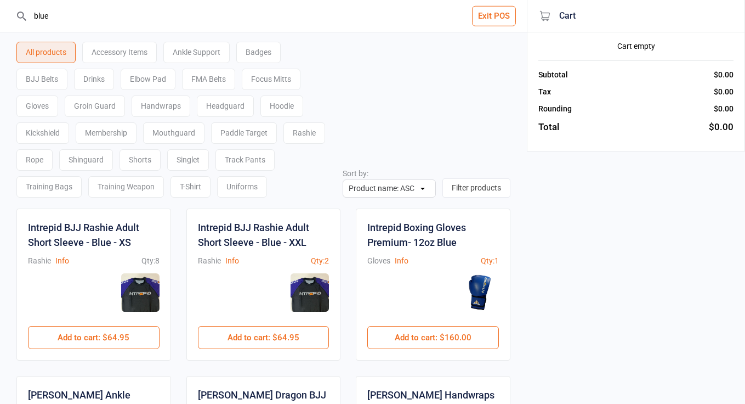
scroll to position [0, 0]
click at [76, 19] on input "blue" at bounding box center [270, 16] width 483 height 32
click at [55, 22] on input "blue" at bounding box center [270, 16] width 483 height 32
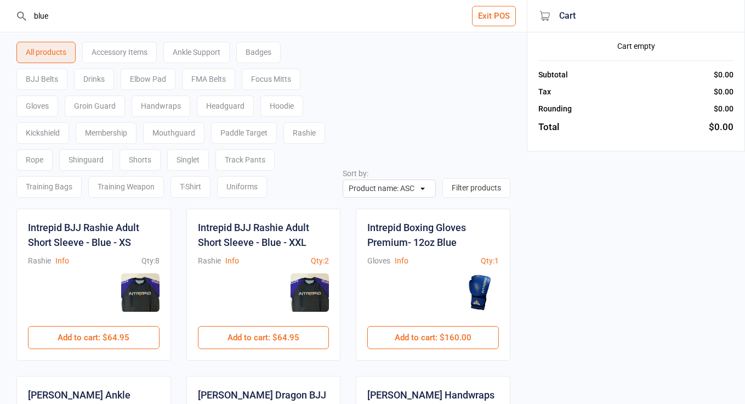
click at [49, 15] on input "blue" at bounding box center [270, 16] width 483 height 32
drag, startPoint x: 56, startPoint y: 20, endPoint x: 8, endPoint y: 20, distance: 48.2
click at [8, 20] on header "blue Exit POS" at bounding box center [263, 16] width 527 height 32
drag, startPoint x: 53, startPoint y: 18, endPoint x: 30, endPoint y: 18, distance: 23.0
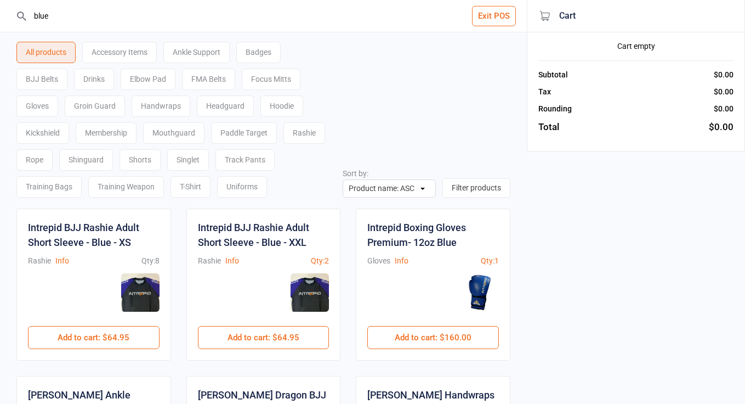
click at [30, 18] on input "blue" at bounding box center [270, 16] width 483 height 32
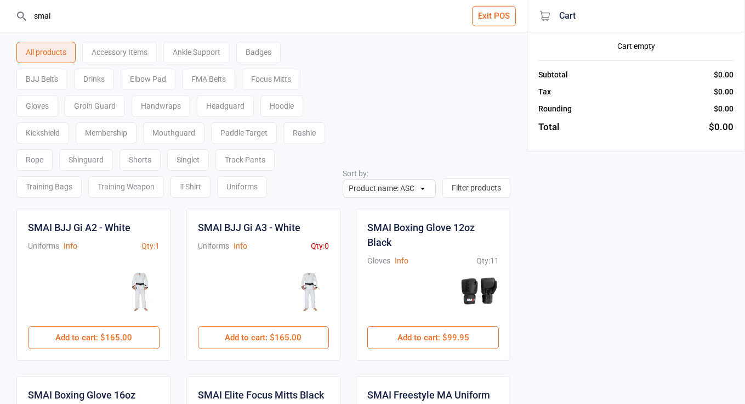
type input "mai"
drag, startPoint x: 38, startPoint y: 35, endPoint x: 101, endPoint y: 154, distance: 134.6
click at [101, 154] on div "Shinguard" at bounding box center [86, 159] width 54 height 21
click at [89, 157] on div "Shinguard" at bounding box center [86, 159] width 54 height 21
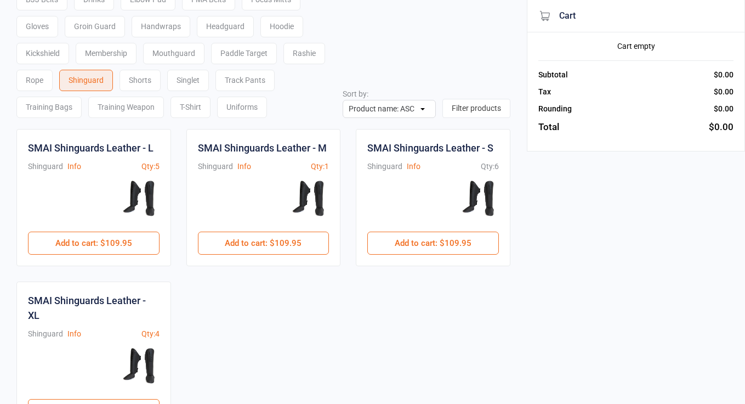
scroll to position [79, 0]
click at [121, 243] on button "Add to cart : $109.95" at bounding box center [94, 242] width 132 height 23
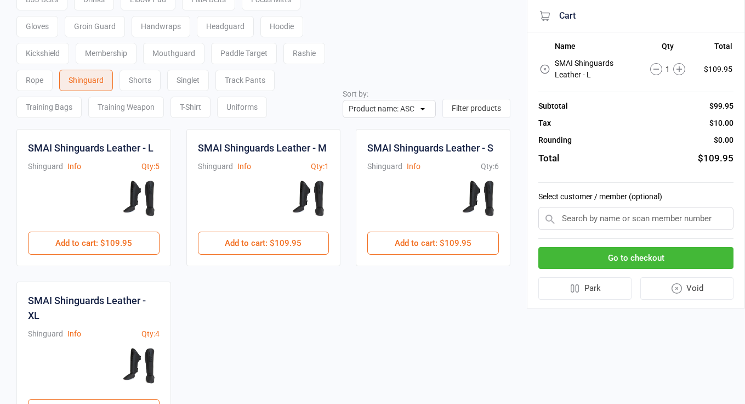
click at [669, 257] on button "Go to checkout" at bounding box center [635, 258] width 195 height 22
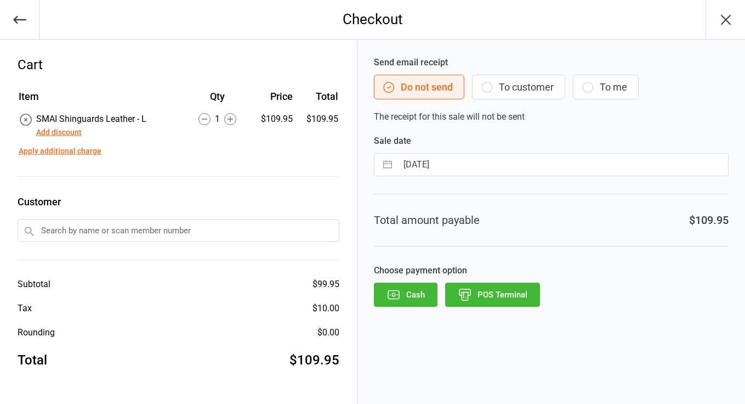
select select "6"
select select "2025"
select select "7"
select select "2025"
select select "8"
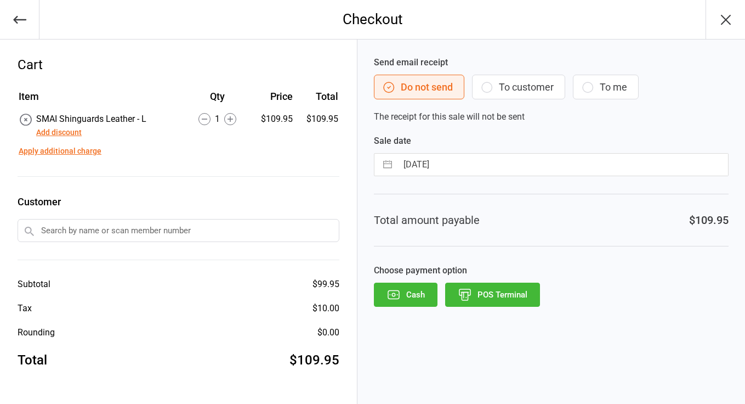
select select "2025"
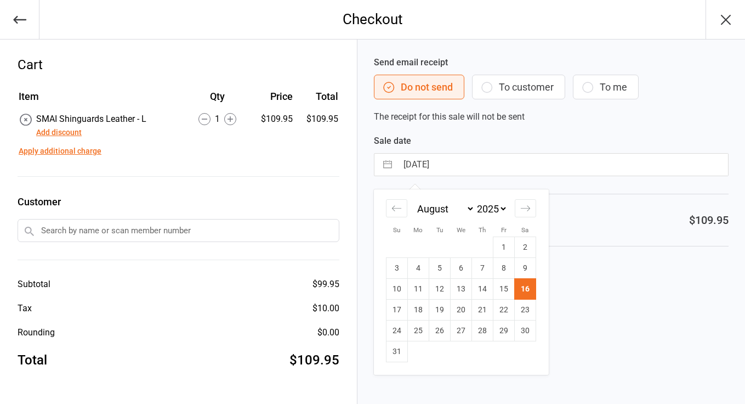
click at [481, 156] on input "[DATE]" at bounding box center [562, 165] width 331 height 22
click at [507, 294] on td "15" at bounding box center [503, 289] width 21 height 21
type input "[DATE]"
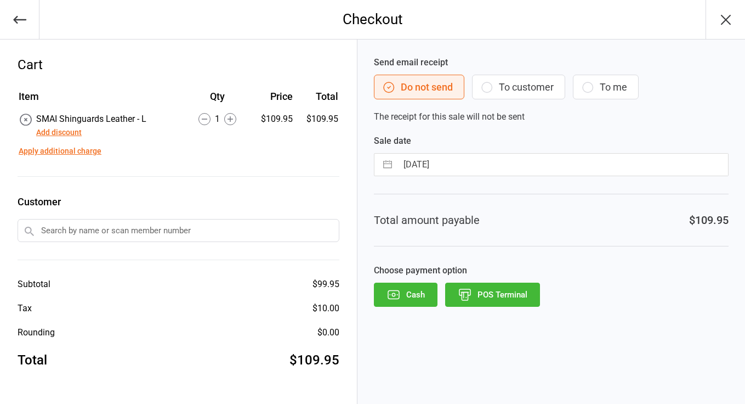
click at [492, 297] on button "POS Terminal" at bounding box center [492, 294] width 95 height 24
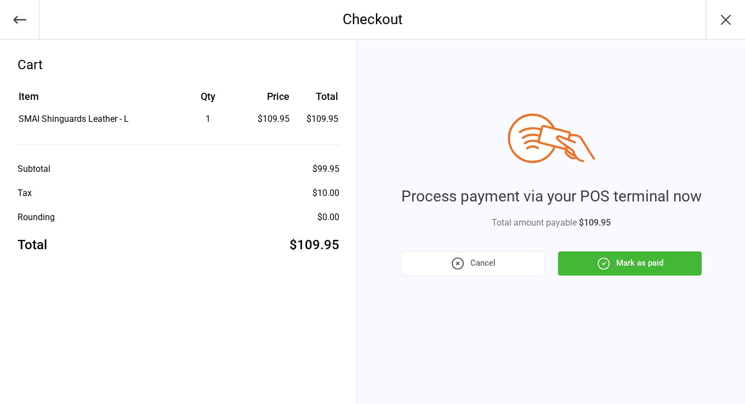
click at [623, 264] on button "Mark as paid" at bounding box center [630, 263] width 144 height 24
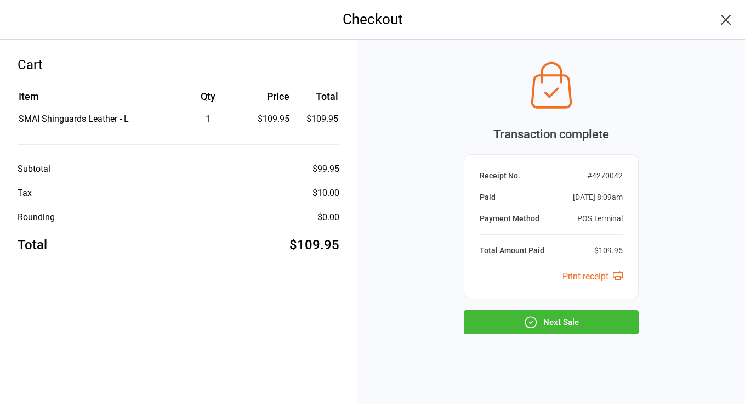
click at [553, 324] on button "Next Sale" at bounding box center [551, 322] width 175 height 24
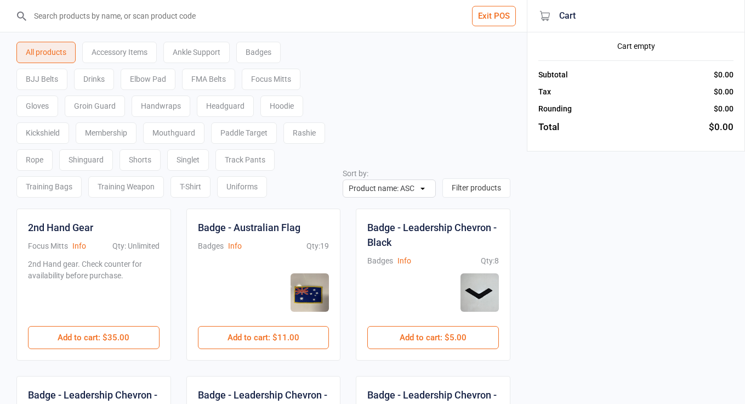
click at [495, 7] on button "Exit POS" at bounding box center [494, 16] width 44 height 20
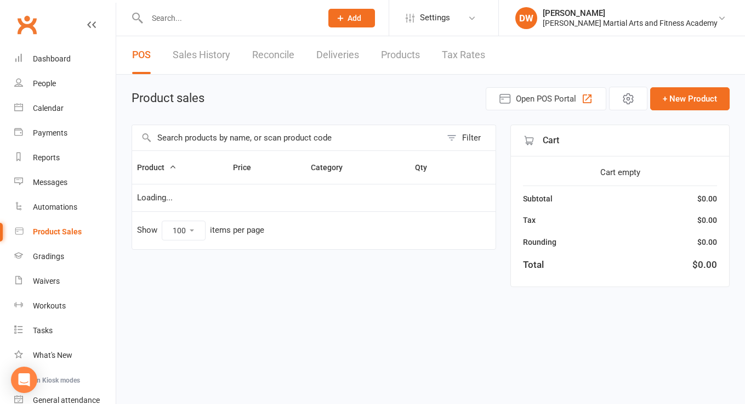
select select "100"
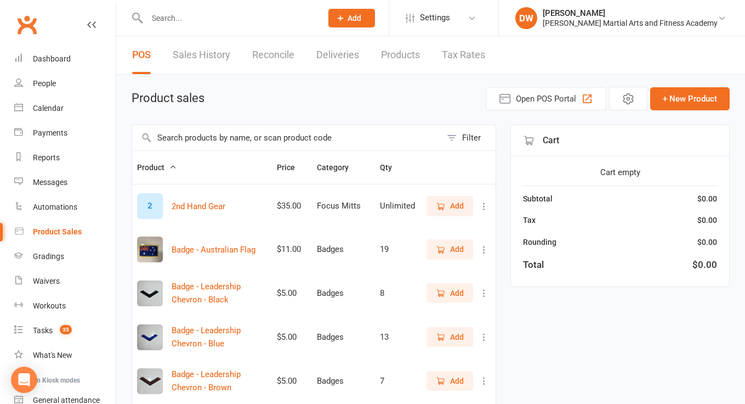
click at [284, 60] on link "Reconcile" at bounding box center [273, 55] width 42 height 38
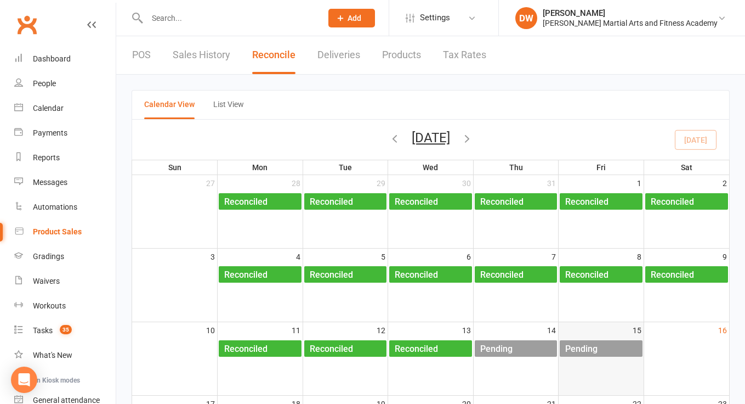
click at [597, 346] on div "Pending" at bounding box center [581, 349] width 33 height 18
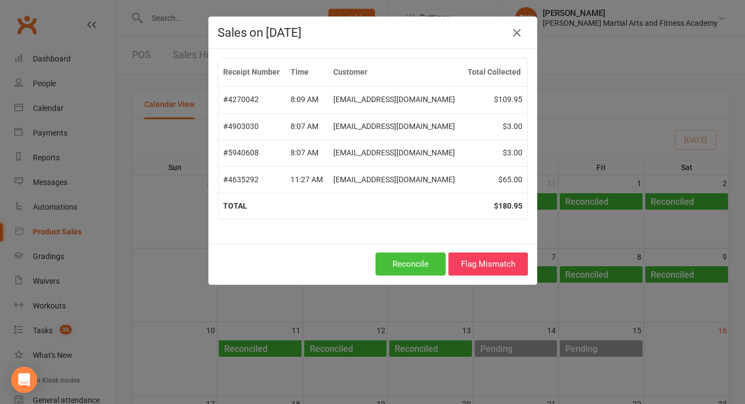
click at [424, 262] on button "Reconcile" at bounding box center [411, 263] width 70 height 23
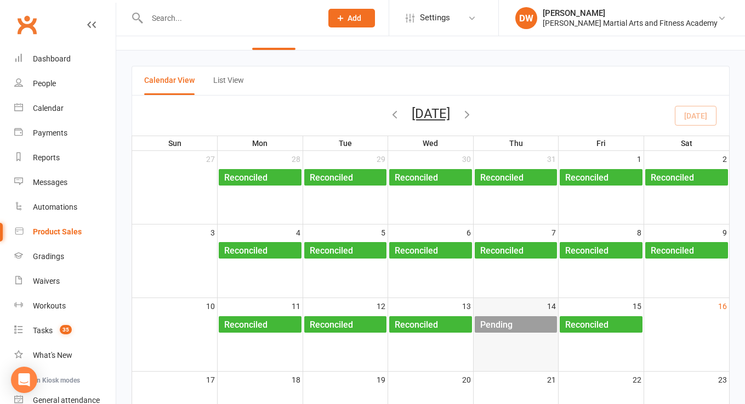
scroll to position [13, 0]
